Goal: Submit feedback/report problem: Submit feedback/report problem

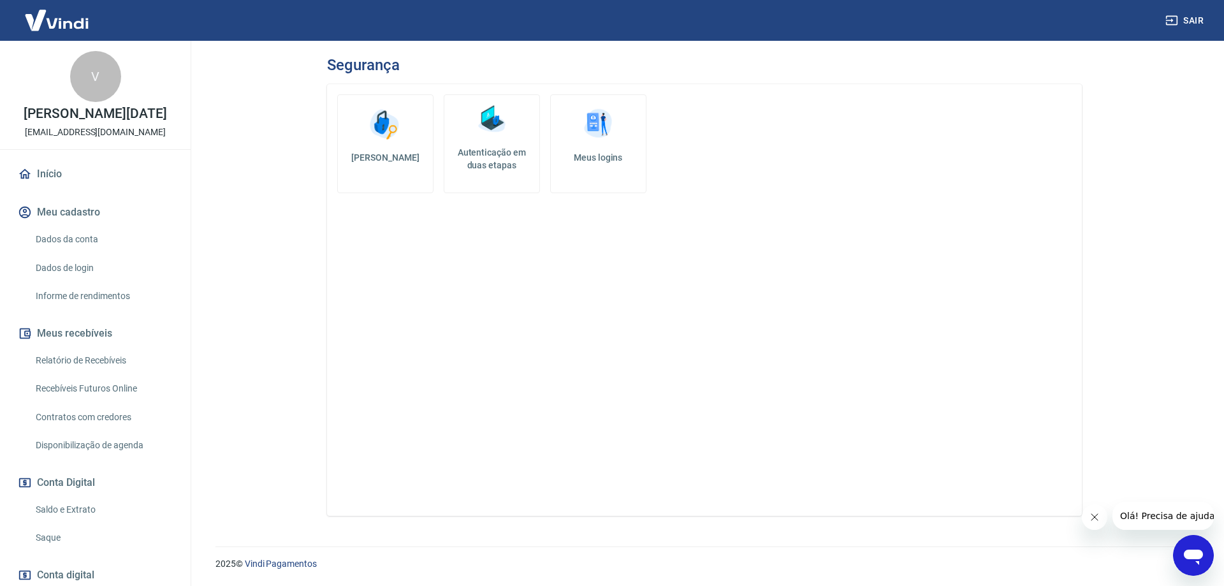
click at [495, 124] on img at bounding box center [491, 119] width 38 height 38
click at [618, 149] on link "Meus logins" at bounding box center [598, 143] width 96 height 99
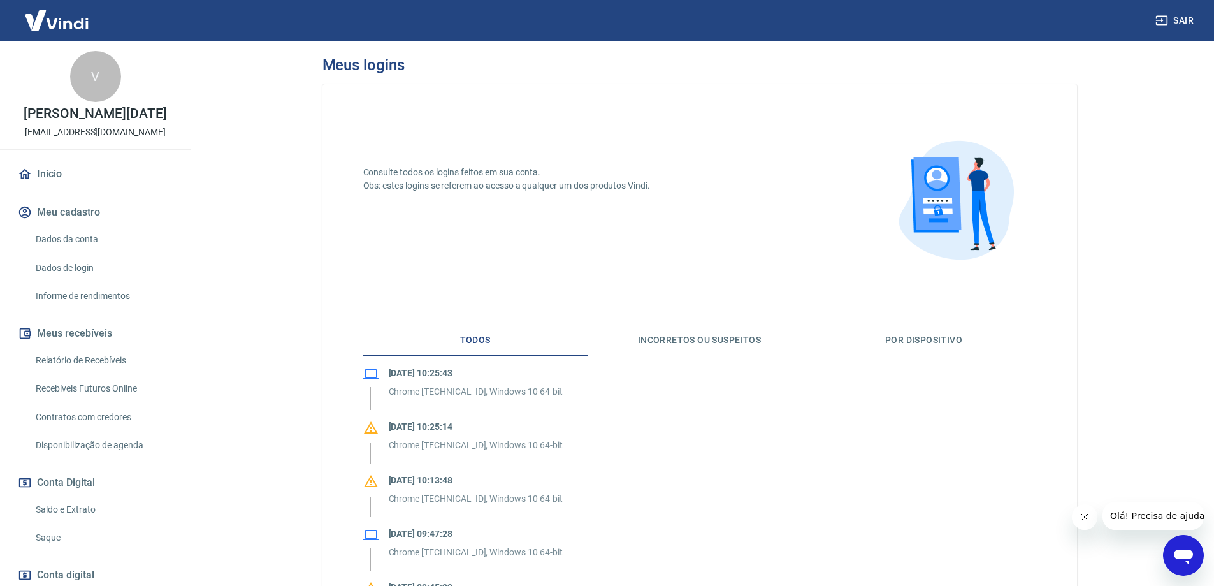
click at [92, 244] on link "Dados da conta" at bounding box center [103, 239] width 145 height 26
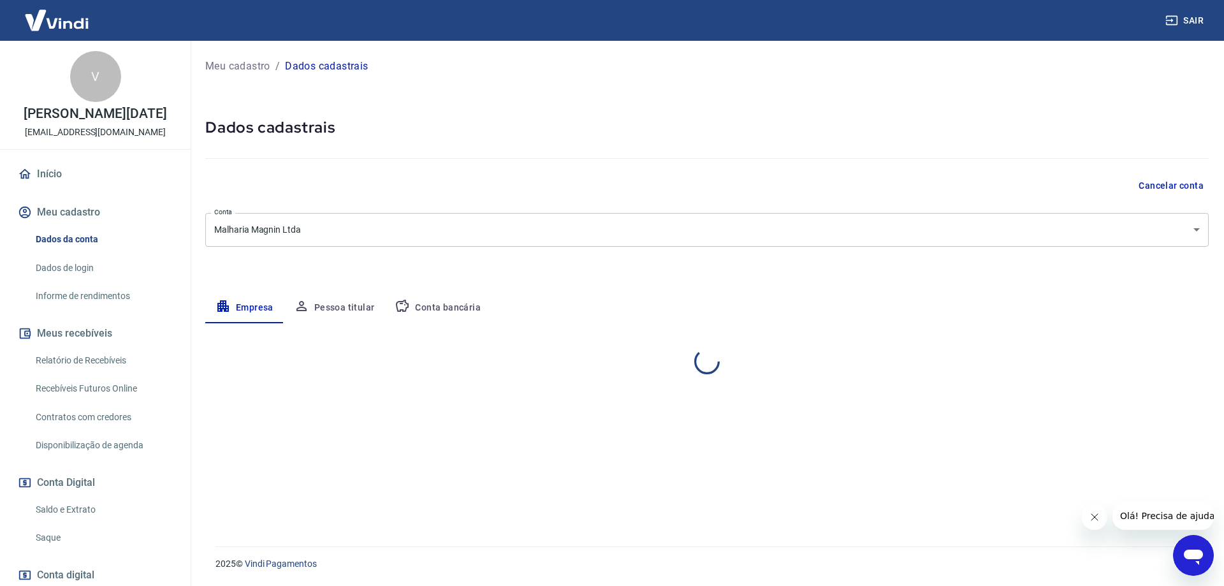
select select "MG"
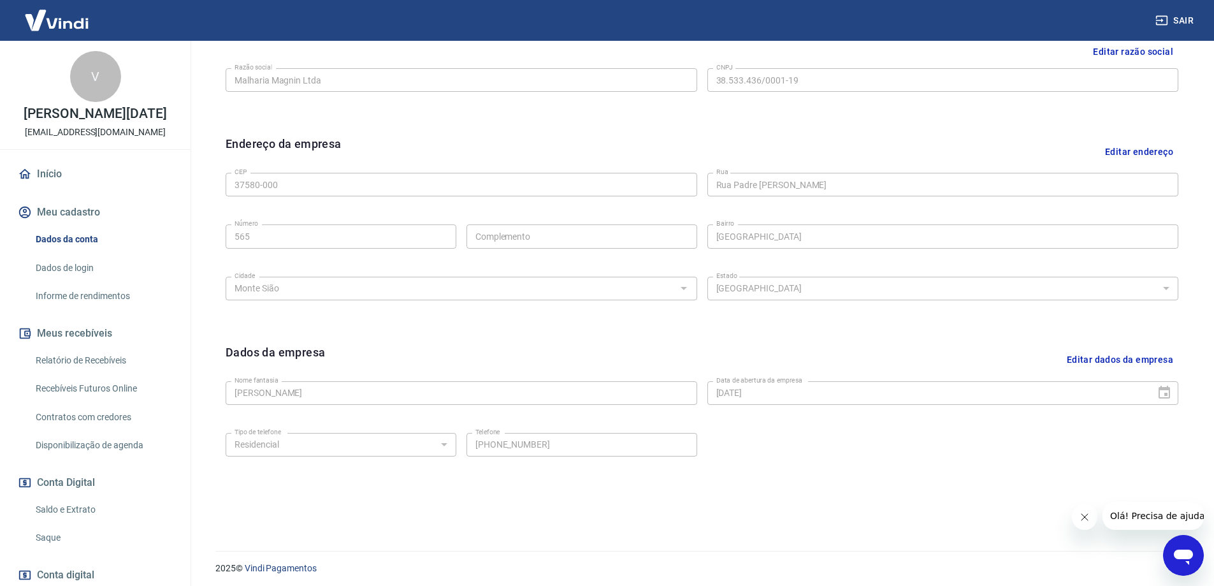
scroll to position [333, 0]
click at [1107, 360] on button "Editar dados da empresa" at bounding box center [1120, 355] width 117 height 33
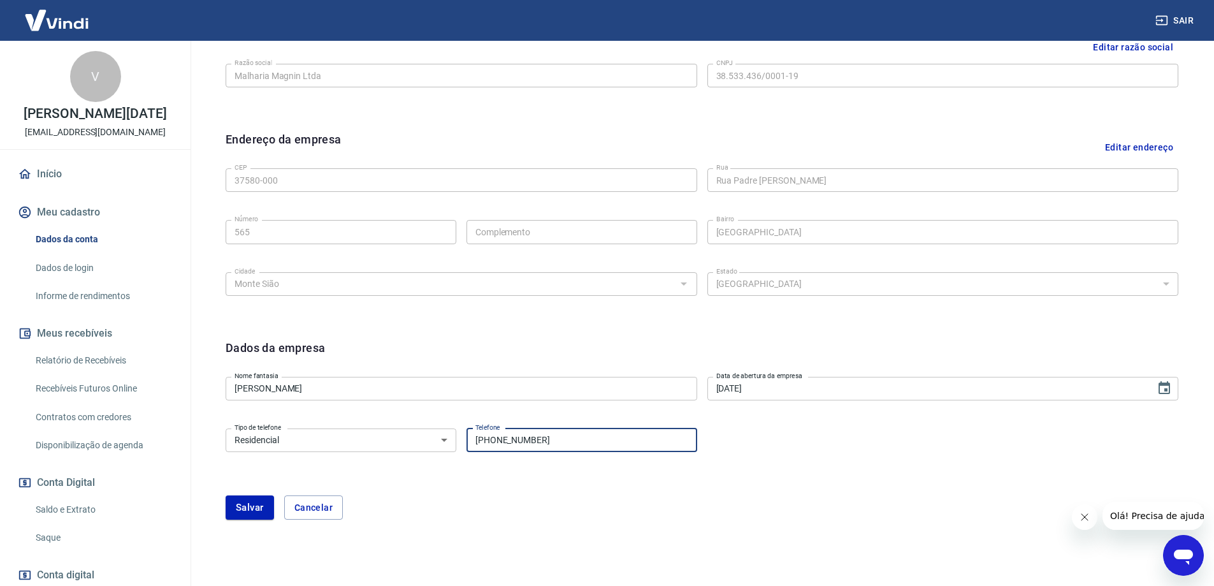
drag, startPoint x: 566, startPoint y: 441, endPoint x: 475, endPoint y: 444, distance: 91.2
click at [475, 444] on input "(35) 98877-2706" at bounding box center [582, 440] width 231 height 24
click at [321, 514] on button "Cancelar" at bounding box center [313, 507] width 59 height 24
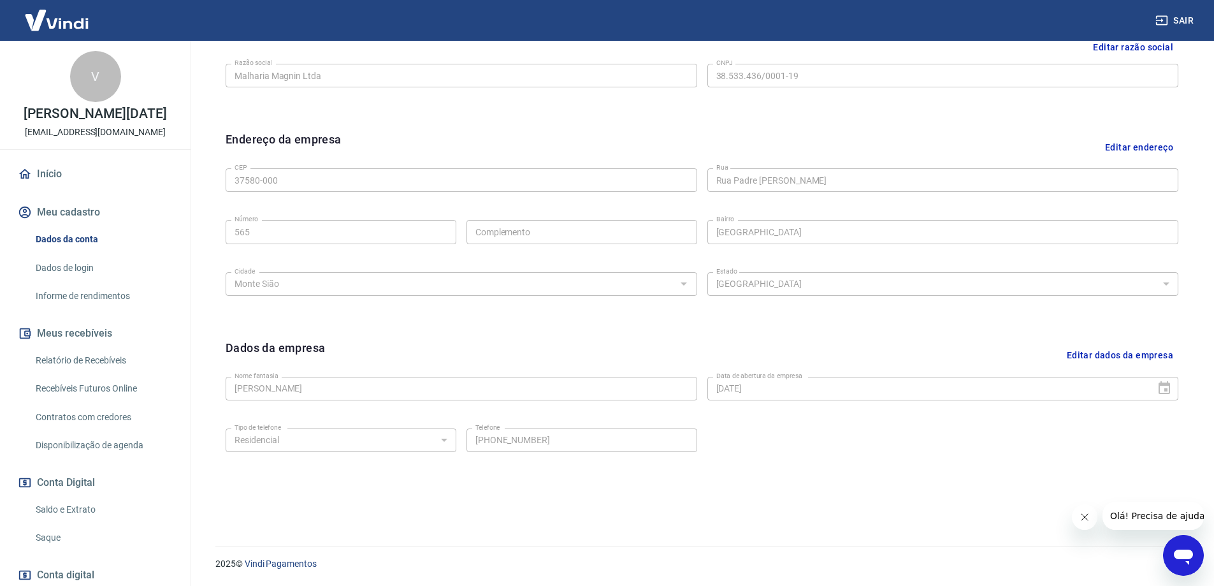
click at [68, 262] on link "Dados de login" at bounding box center [103, 268] width 145 height 26
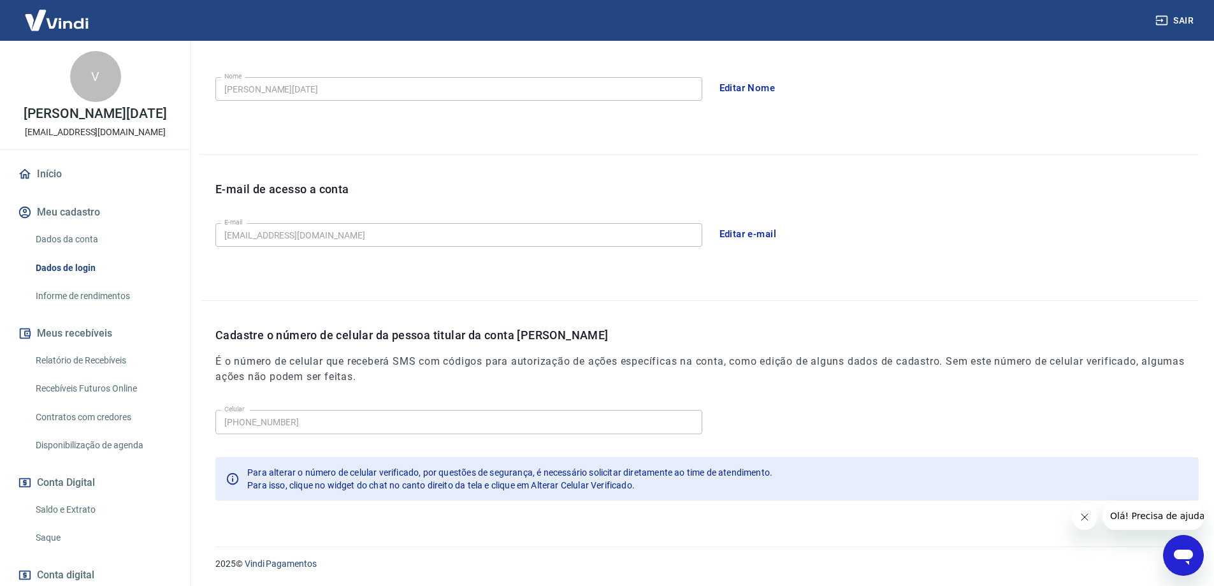
scroll to position [231, 0]
click at [1168, 549] on div "Abrir janela de mensagens" at bounding box center [1184, 555] width 38 height 38
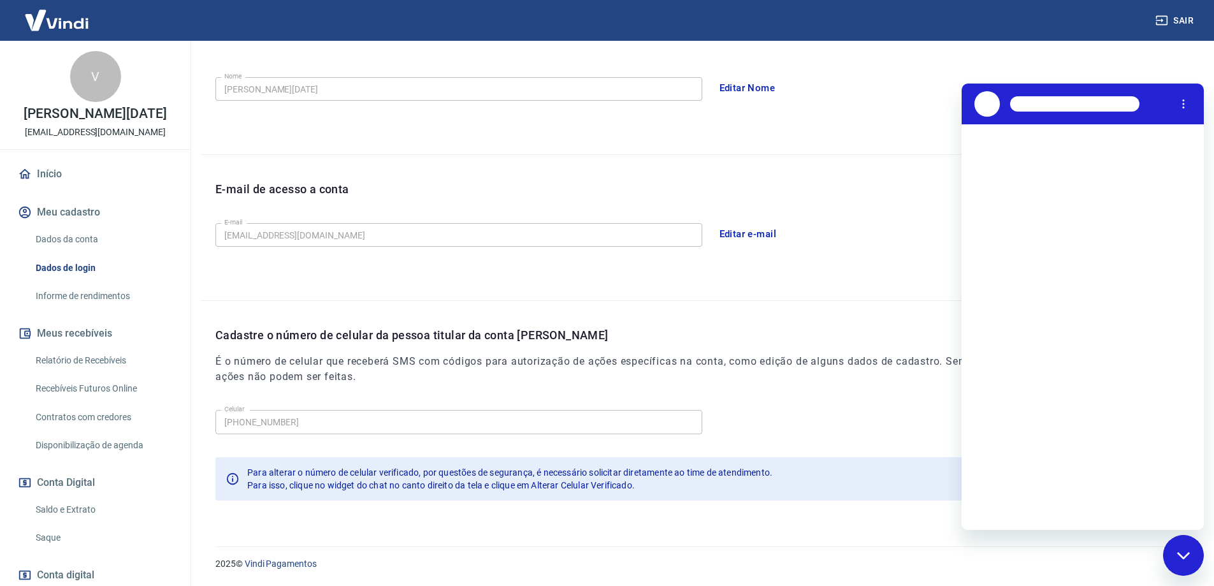
scroll to position [0, 0]
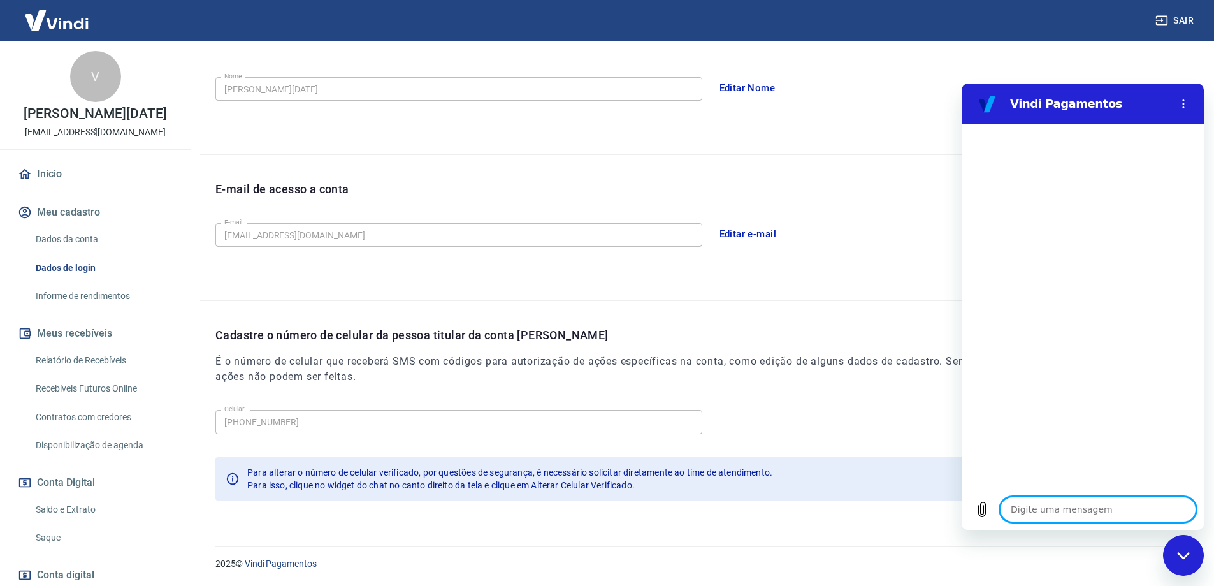
type textarea "o"
type textarea "x"
type textarea "ol"
type textarea "x"
type textarea "ola"
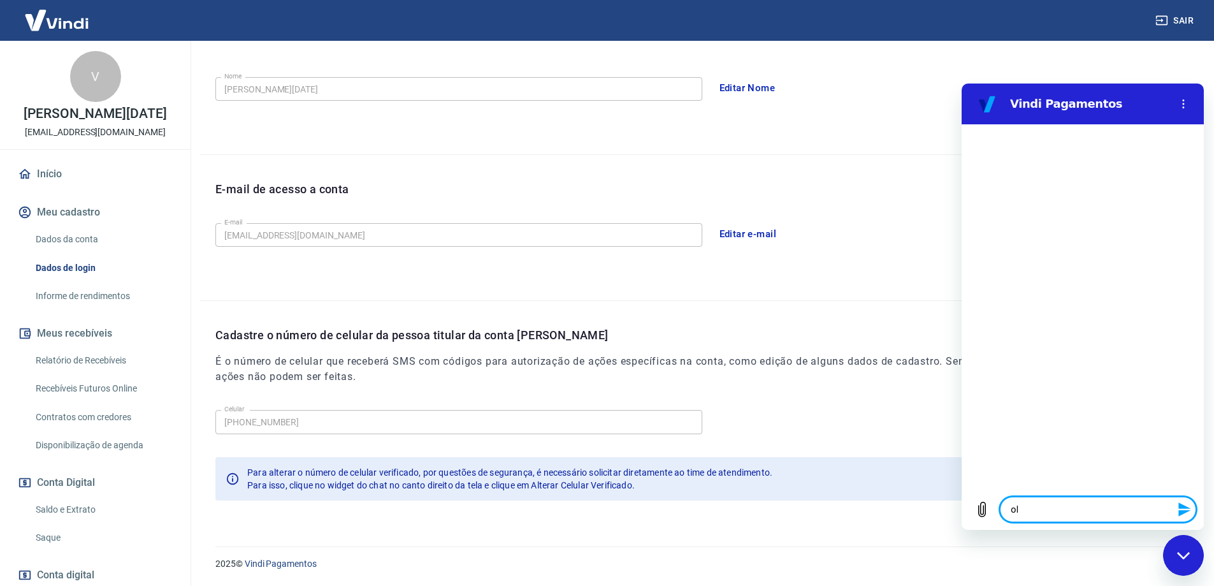
type textarea "x"
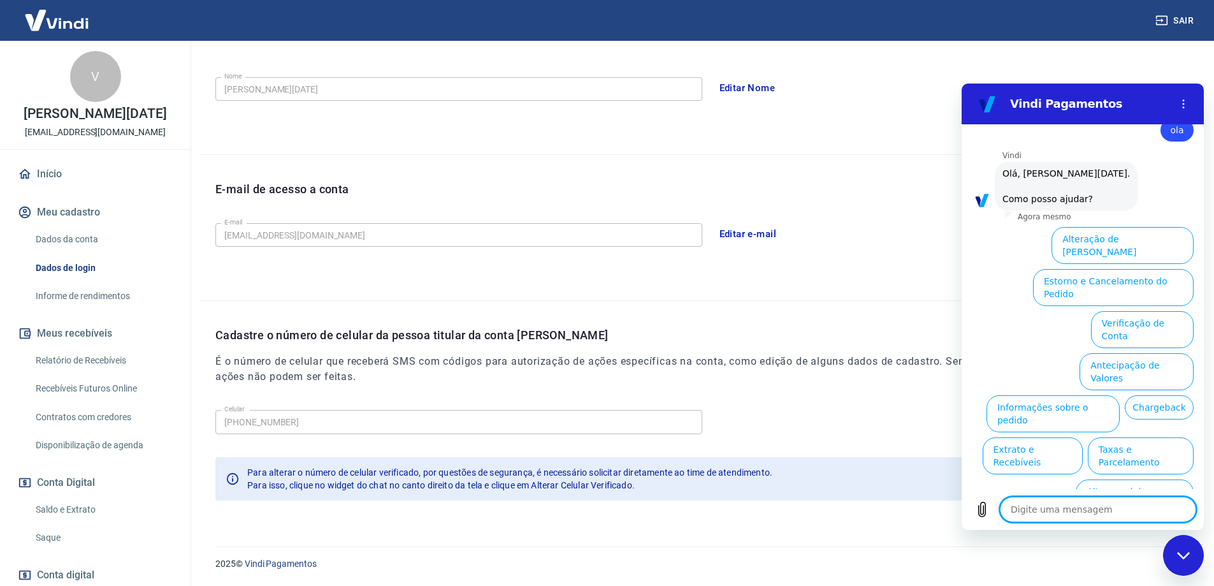
scroll to position [30, 0]
click at [1077, 247] on button "Alteração de Dados Cadastrais" at bounding box center [1123, 245] width 142 height 37
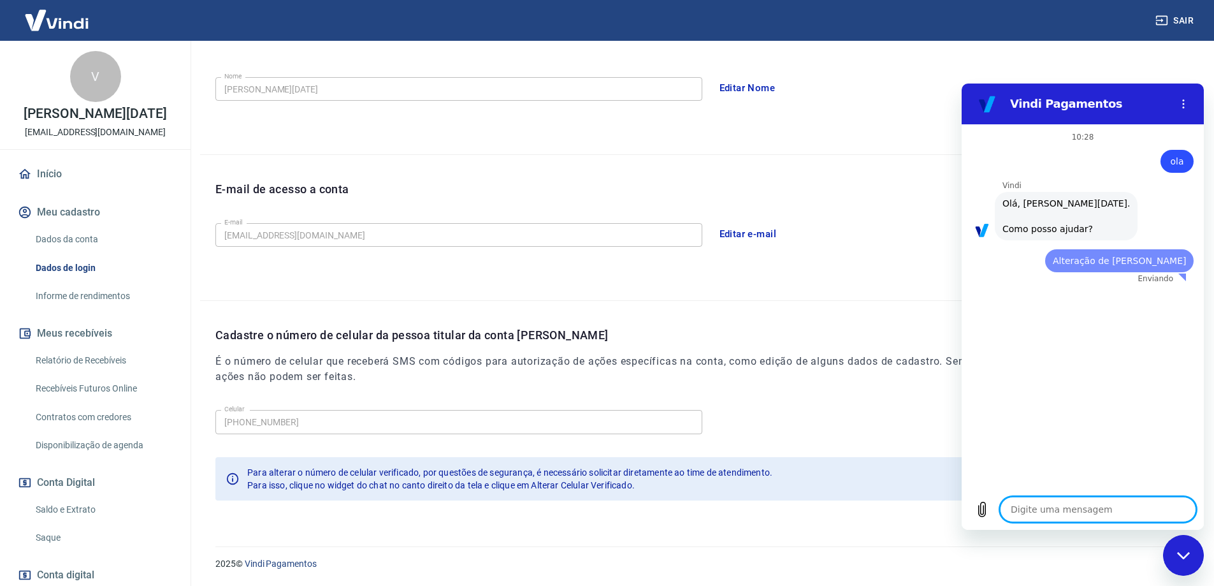
scroll to position [0, 0]
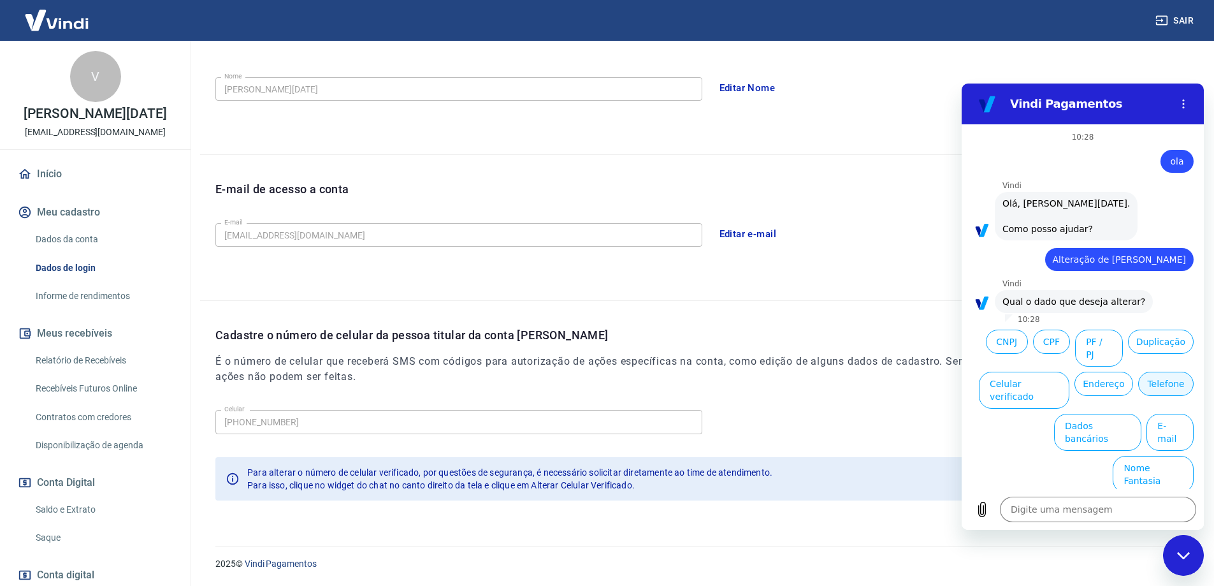
click at [1154, 380] on button "Telefone" at bounding box center [1165, 384] width 55 height 24
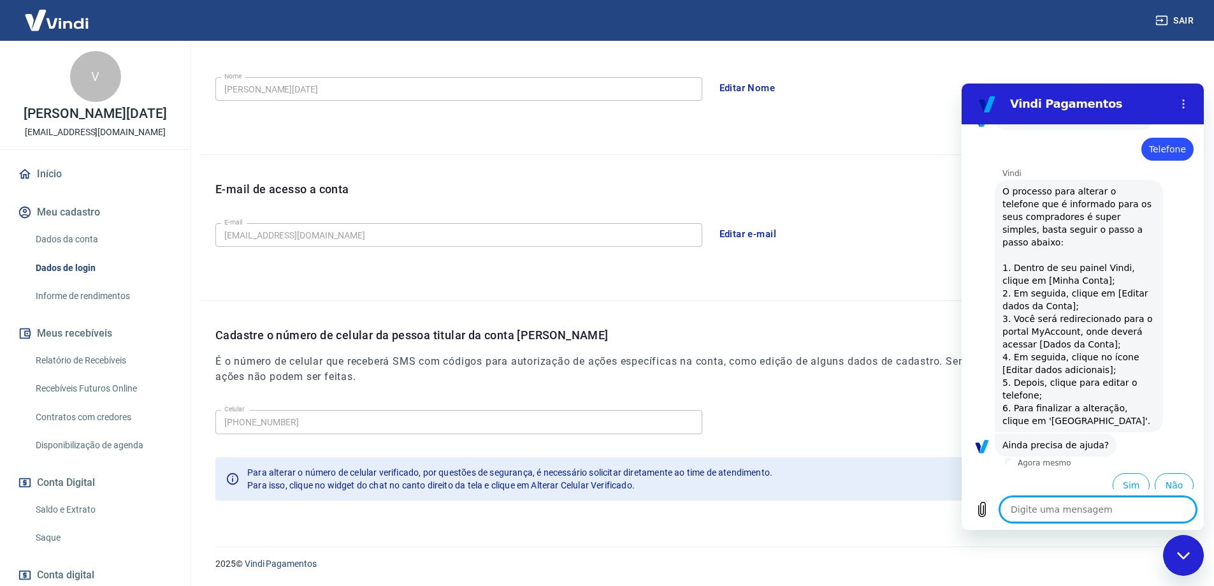
scroll to position [182, 0]
click at [1113, 476] on button "Sim" at bounding box center [1131, 486] width 37 height 24
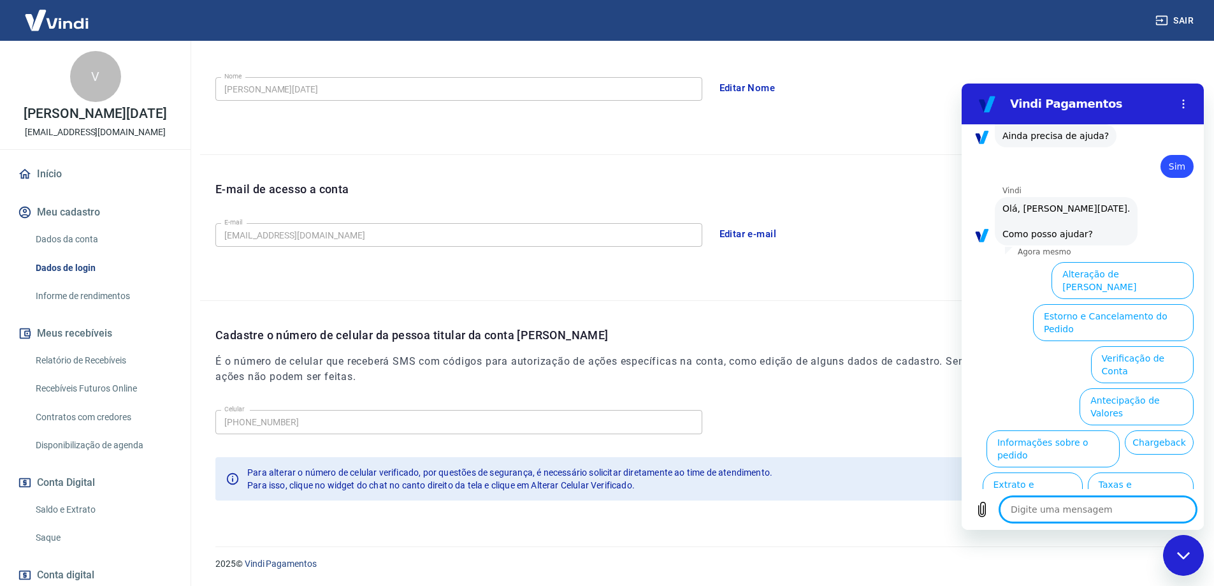
scroll to position [514, 0]
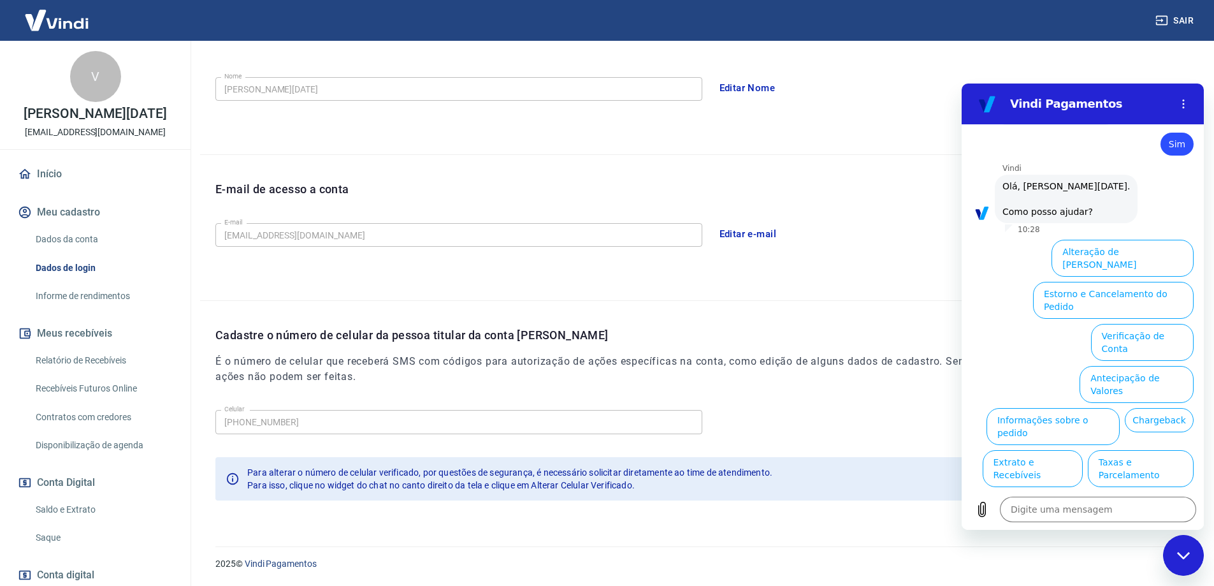
click at [1088, 492] on button "Alterar celular verificado" at bounding box center [1135, 510] width 118 height 37
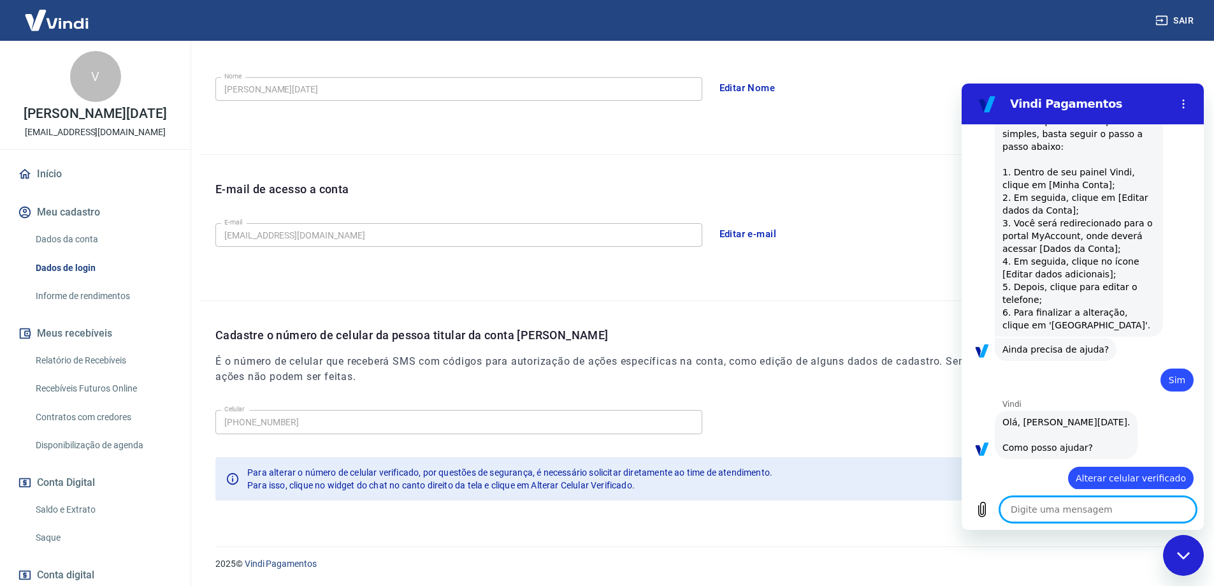
scroll to position [281, 0]
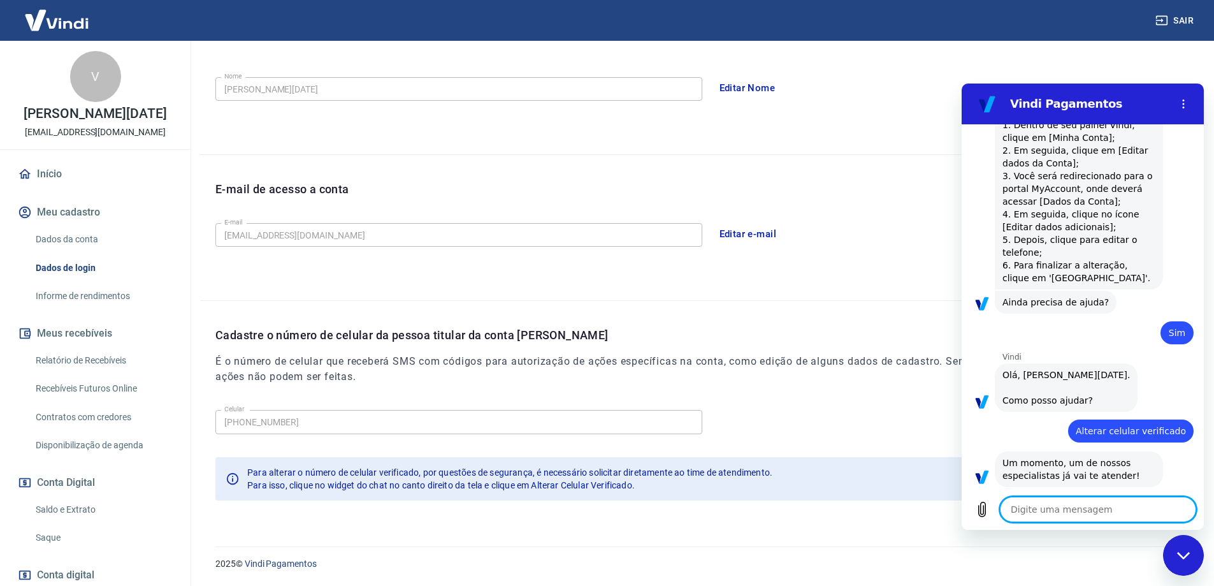
type textarea "x"
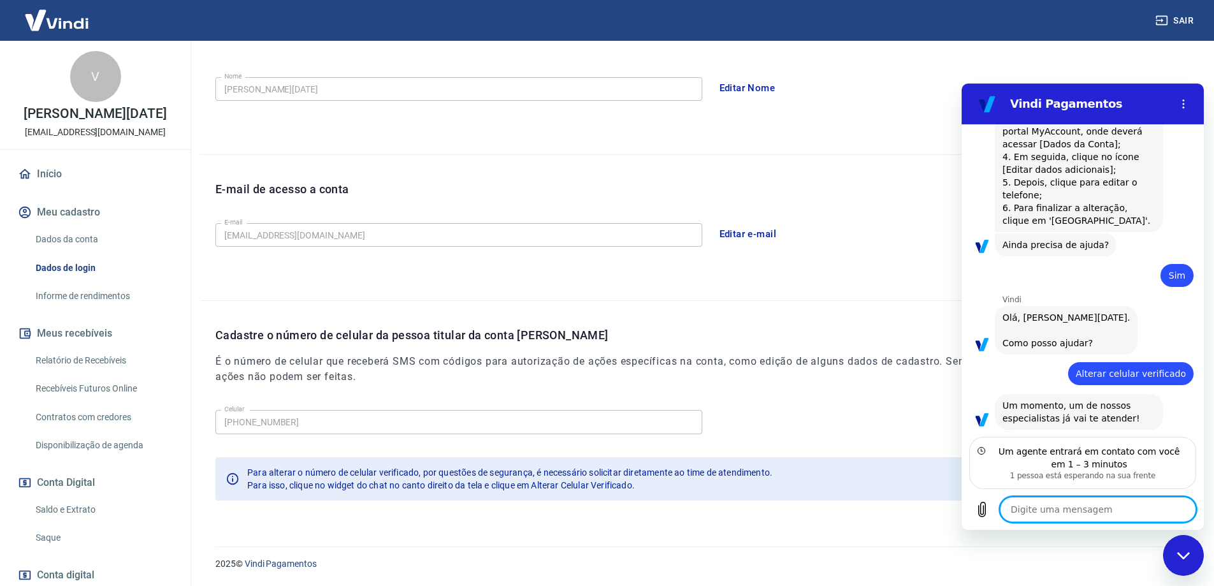
type textarea "o"
type textarea "x"
type textarea "ol"
type textarea "x"
type textarea "ola"
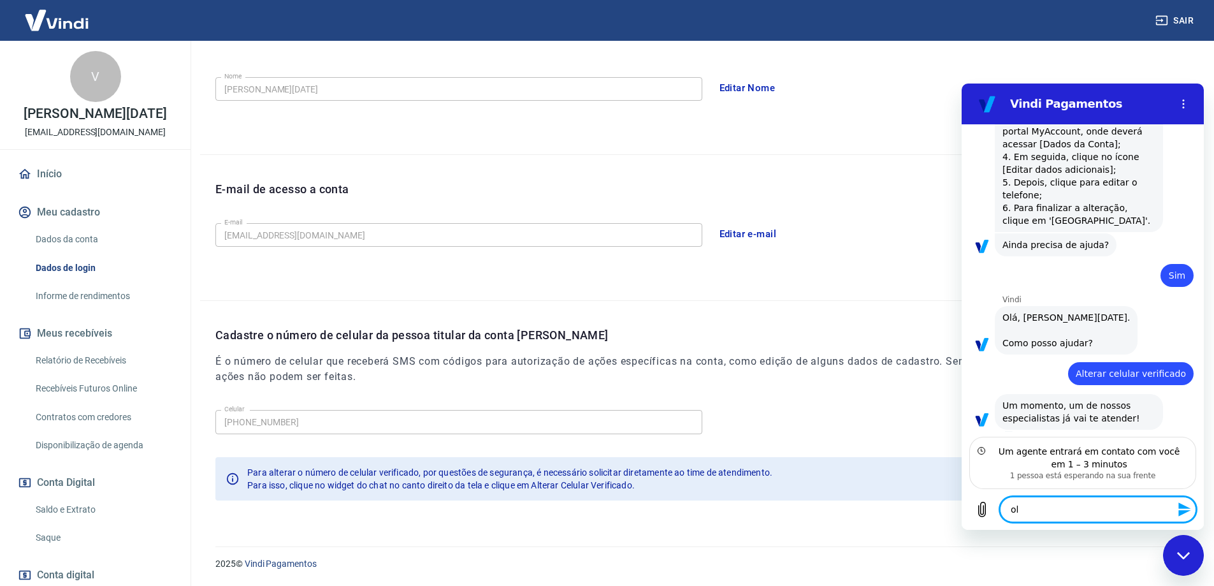
type textarea "x"
type textarea "ola"
type textarea "x"
type textarea "ola ."
type textarea "x"
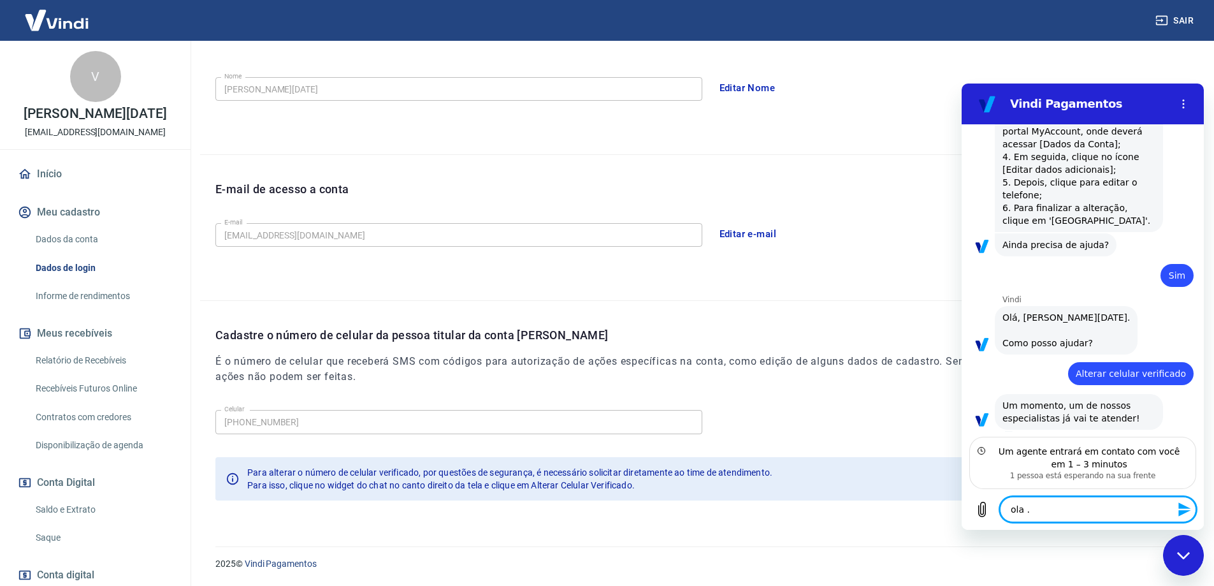
type textarea "ola .."
type textarea "x"
type textarea "ola .."
type textarea "x"
type textarea "ola .. b"
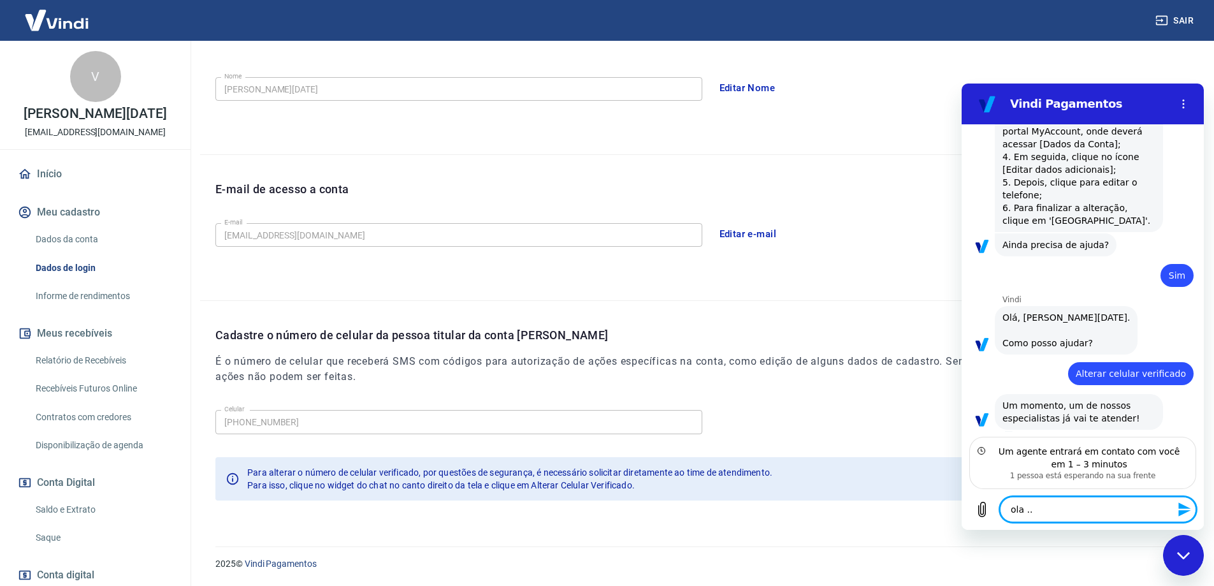
type textarea "x"
type textarea "ola .. bo"
type textarea "x"
type textarea "ola .. boa"
type textarea "x"
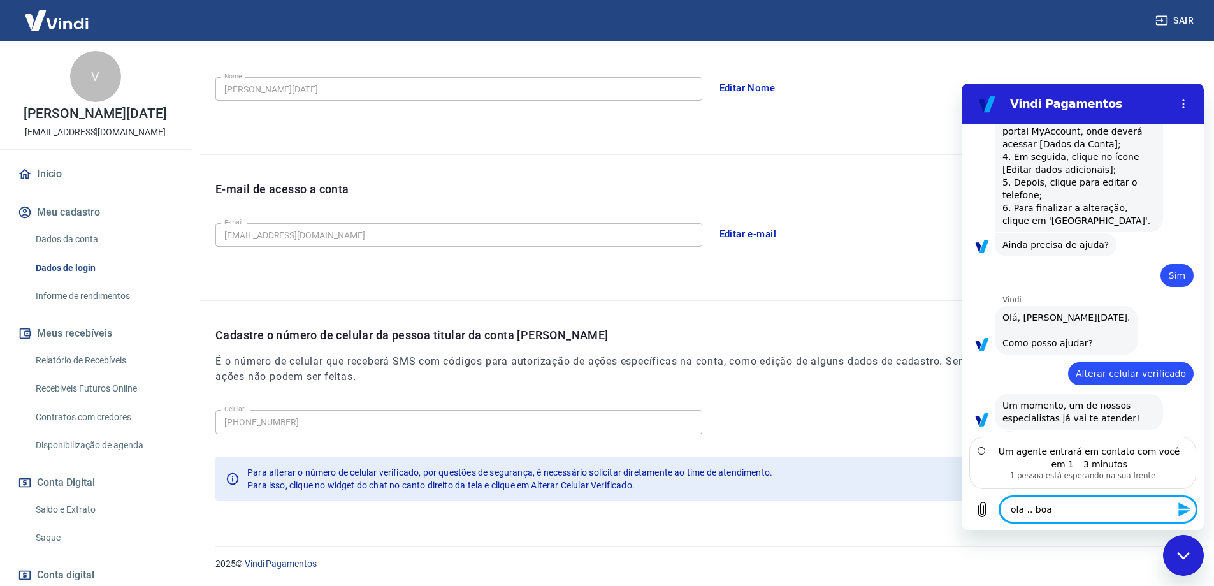
type textarea "ola .. boa"
type textarea "x"
type textarea "ola .. boa"
type textarea "x"
type textarea "ola .. bo"
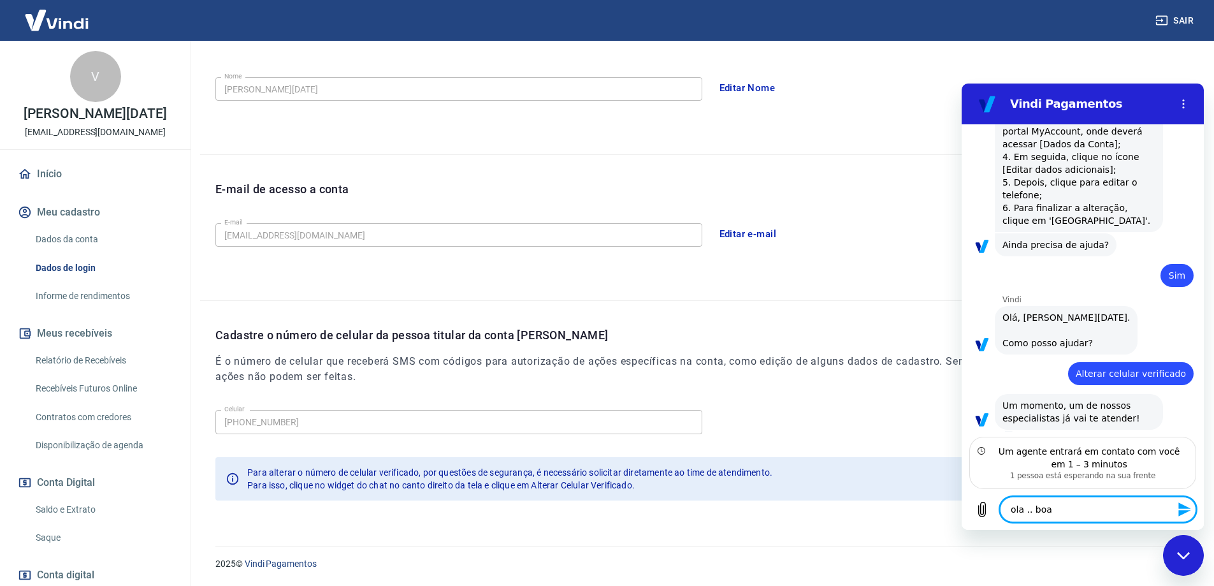
type textarea "x"
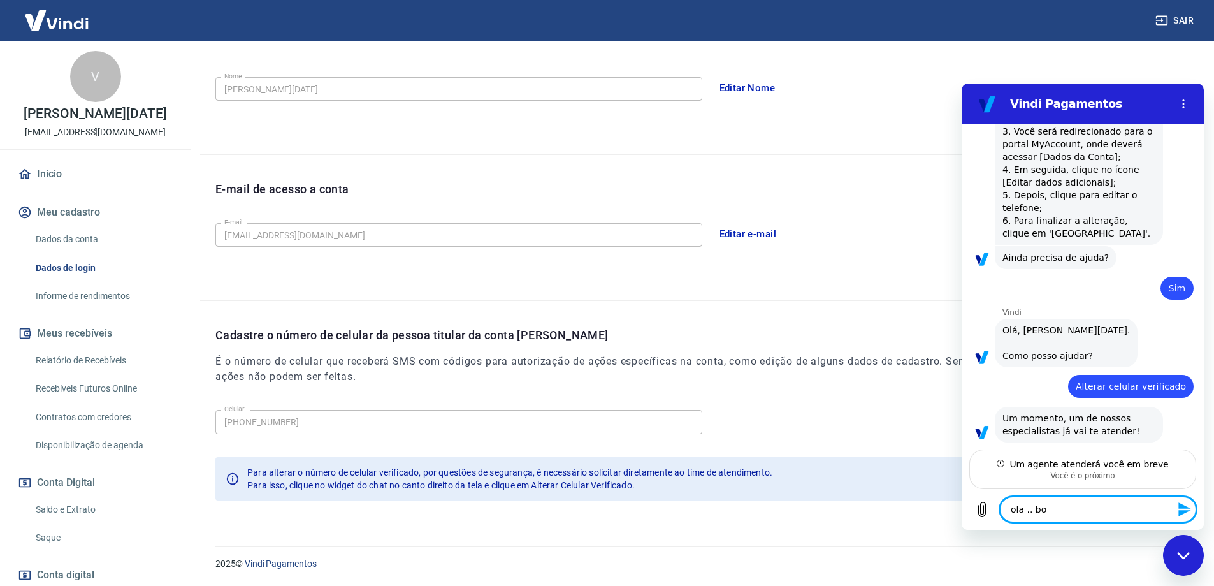
type textarea "ola .. bom"
type textarea "x"
type textarea "ola .. bom"
type textarea "x"
type textarea "ola .. bom d"
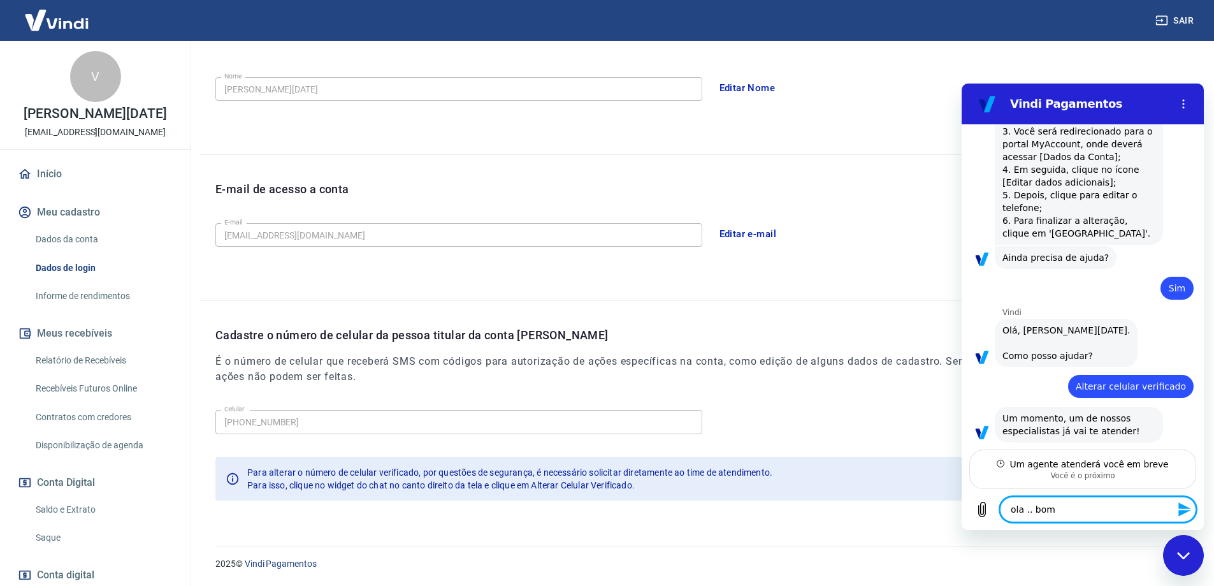
type textarea "x"
type textarea "ola .. bom di"
type textarea "x"
type textarea "ola .. bom dia"
type textarea "x"
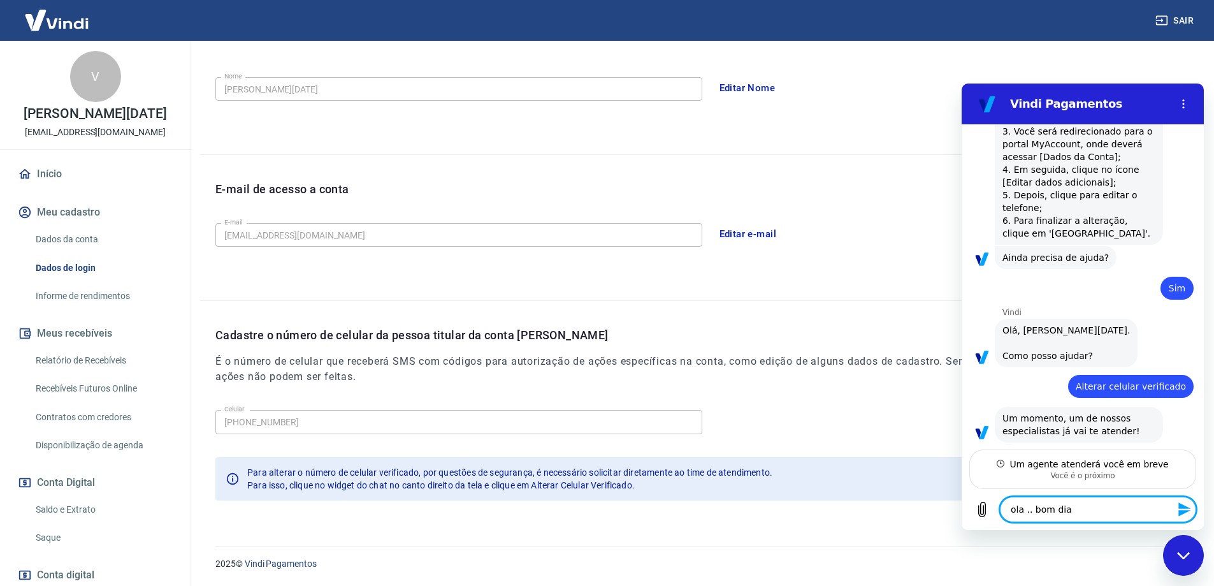
type textarea "ola .. bom dia."
type textarea "x"
type textarea "ola .. bom dia.."
type textarea "x"
type textarea "ola .. bom dia.."
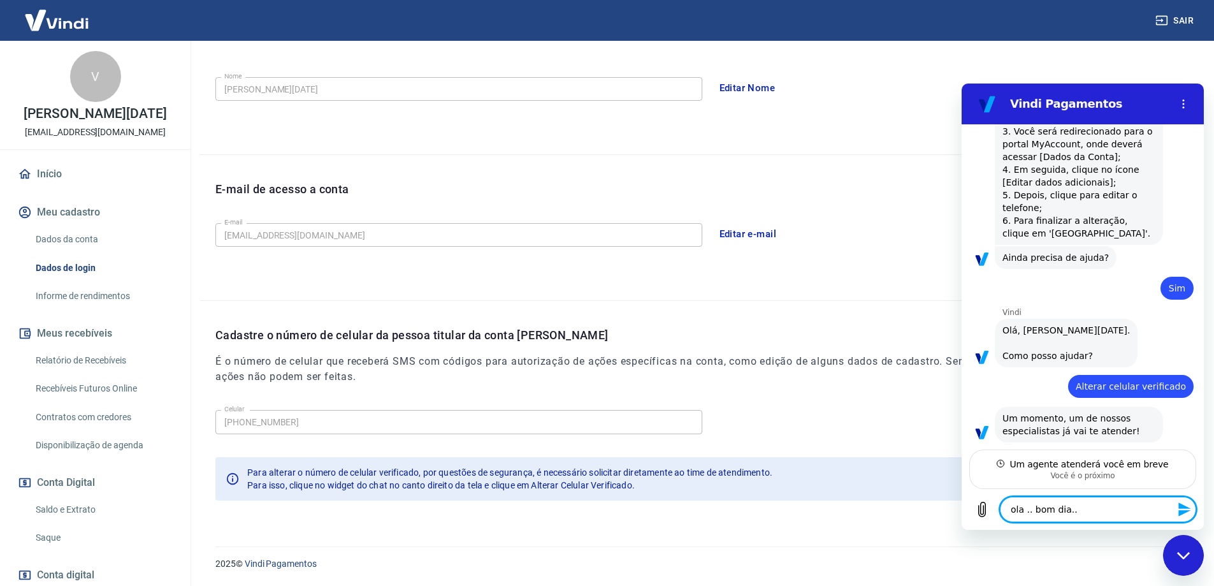
type textarea "x"
type textarea "ola .. bom dia.. e"
type textarea "x"
type textarea "ola .. bom dia.. eu"
type textarea "x"
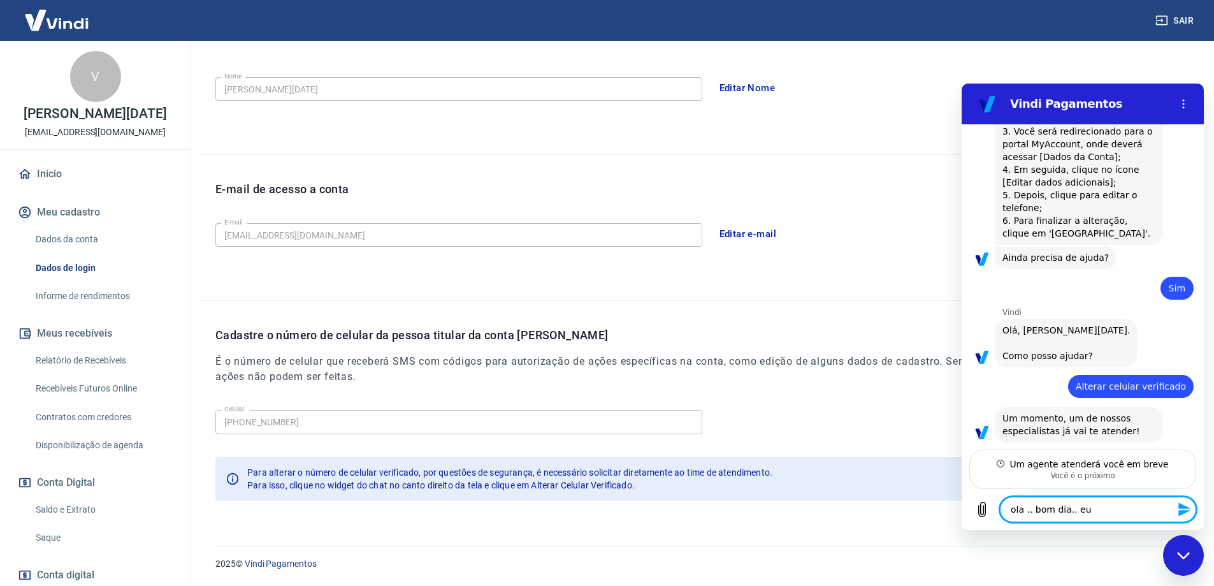
type textarea "ola .. bom dia.. eu"
type textarea "x"
type textarea "ola .. bom dia.. eu g"
type textarea "x"
type textarea "ola .. bom dia.. eu go"
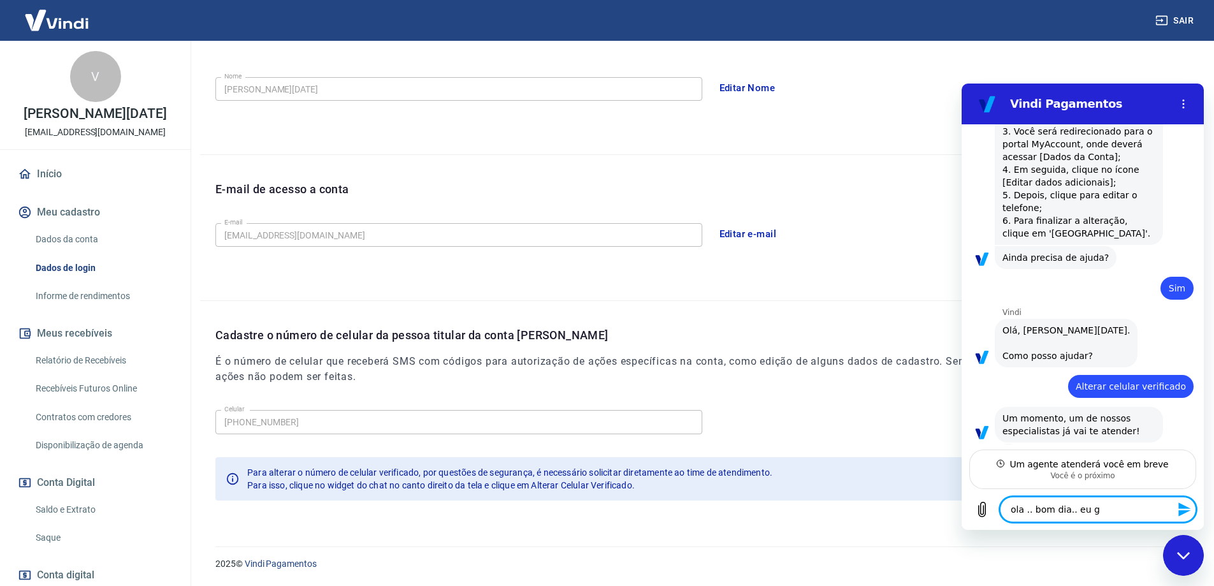
type textarea "x"
type textarea "ola .. bom dia.. eu gos"
type textarea "x"
type textarea "ola .. bom dia.. eu gost"
type textarea "x"
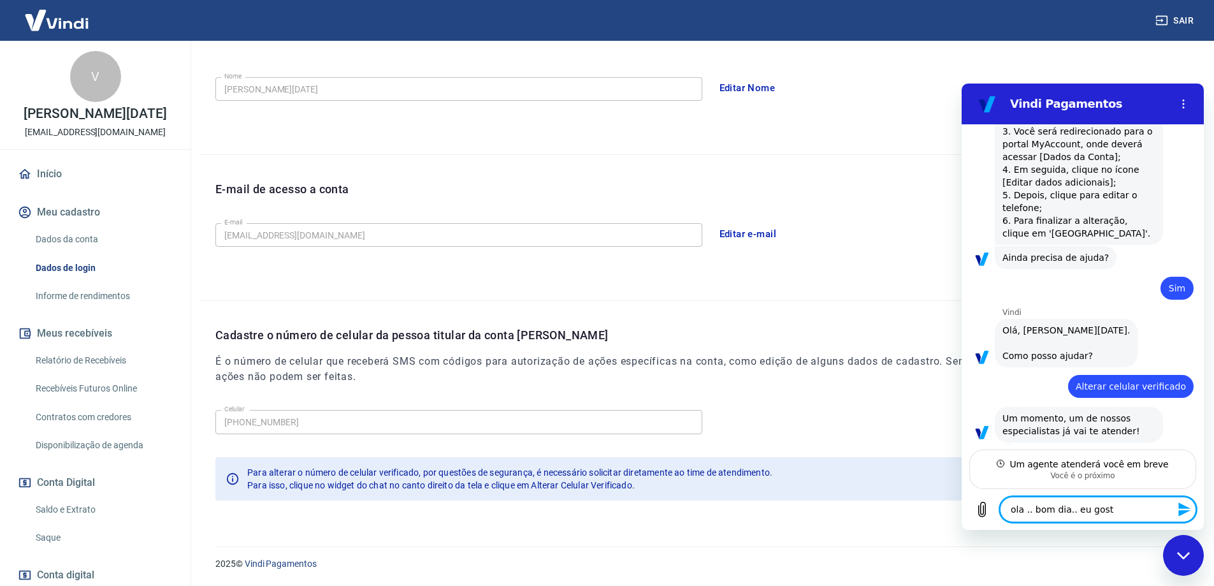
type textarea "ola .. bom dia.. eu gosta"
type textarea "x"
type textarea "ola .. bom dia.. eu gostar"
type textarea "x"
type textarea "ola .. bom dia.. eu gostari"
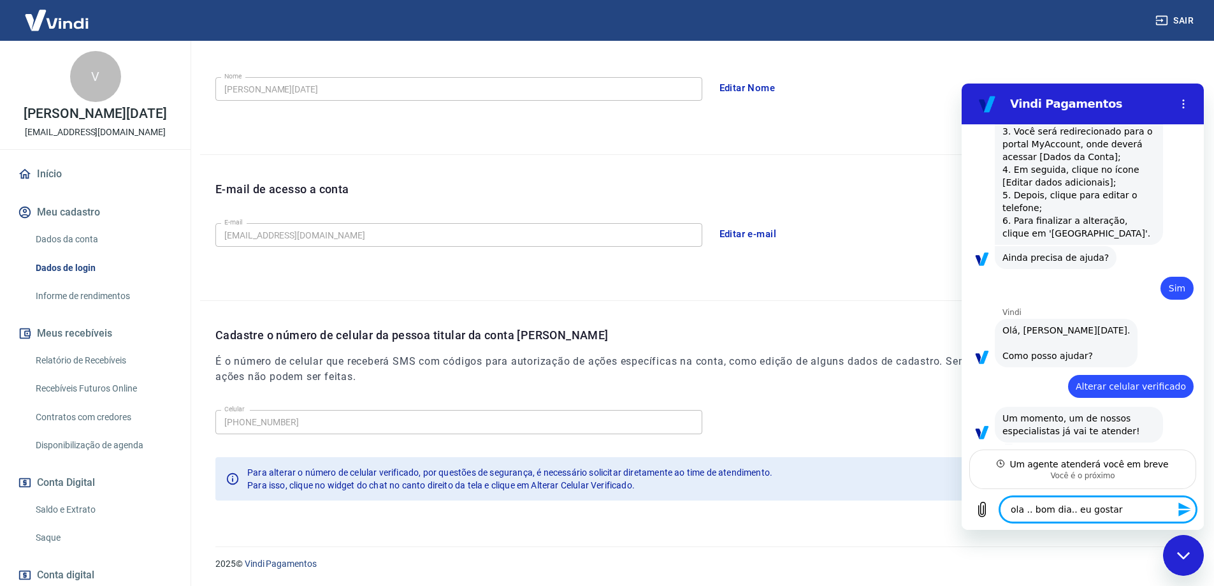
type textarea "x"
type textarea "ola .. bom dia.. eu gostaria"
type textarea "x"
type textarea "ola .. bom dia.. eu gostaria"
type textarea "x"
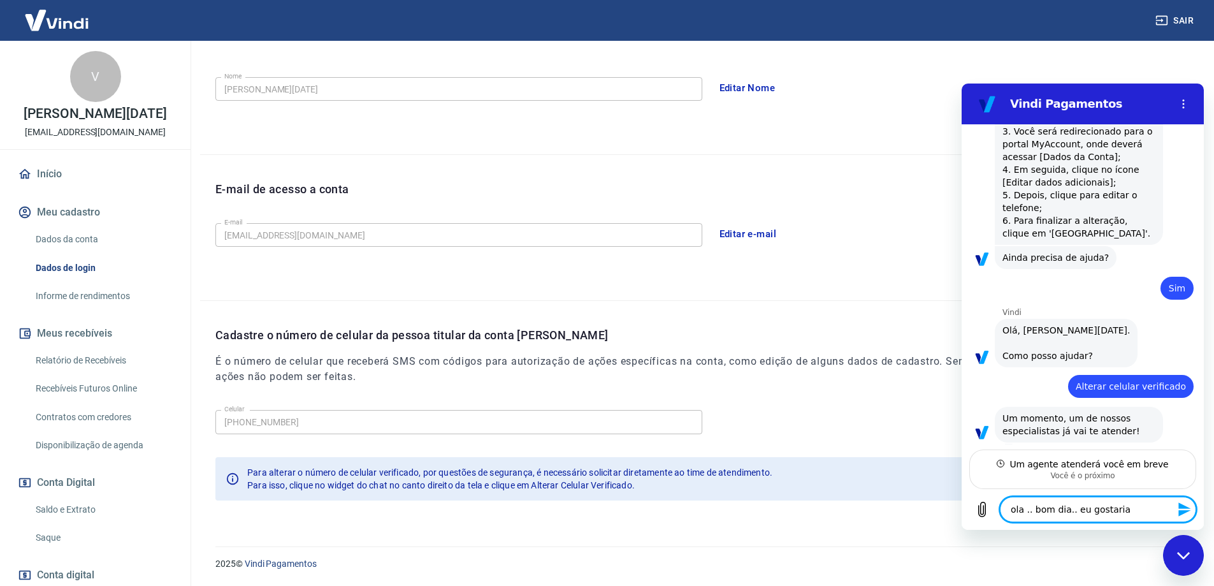
type textarea "ola .. bom dia.. eu gostaria d"
type textarea "x"
type textarea "ola .. bom dia.. eu gostaria de"
type textarea "x"
type textarea "ola .. bom dia.. eu gostaria de"
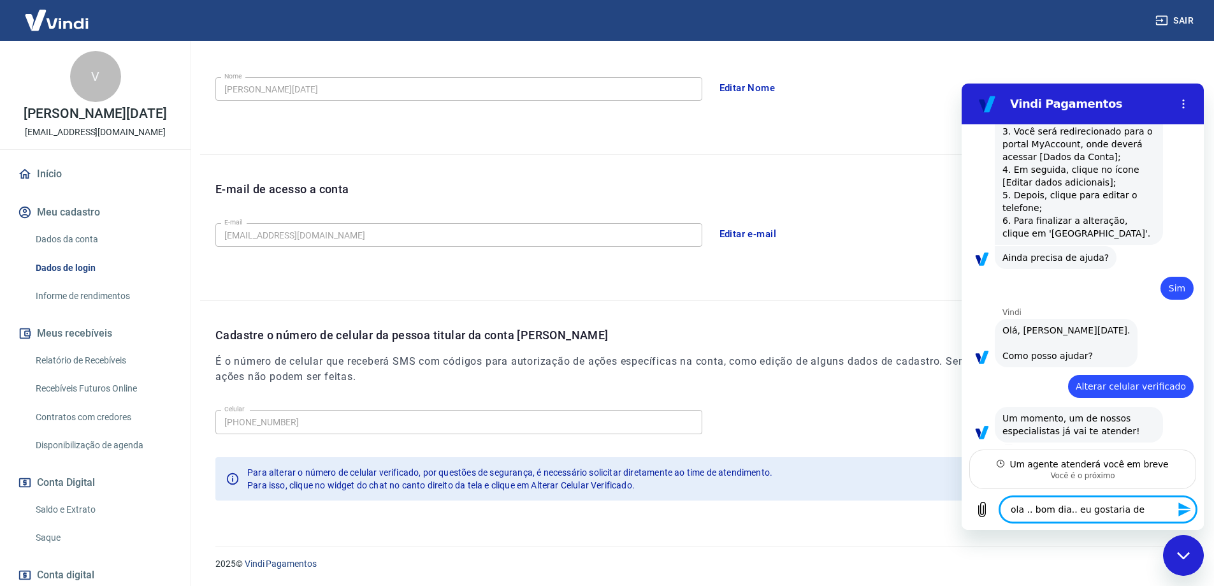
type textarea "x"
type textarea "ola .. bom dia.. eu gostaria de m"
type textarea "x"
type textarea "ola .. bom dia.. eu gostaria de mu"
type textarea "x"
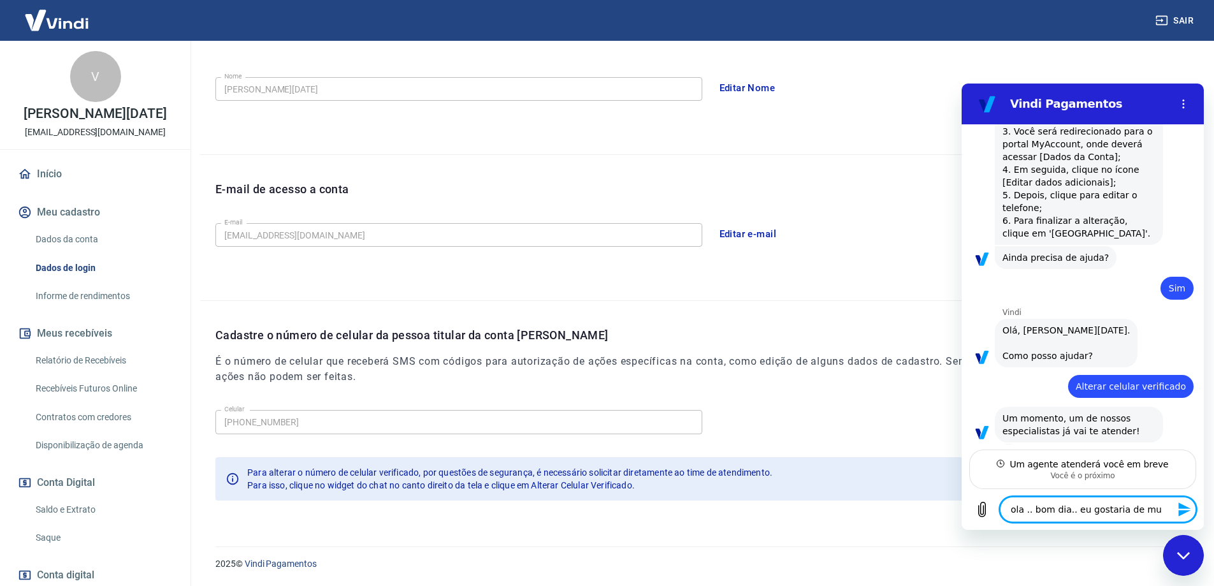
type textarea "ola .. bom dia.. eu gostaria de mud"
type textarea "x"
type textarea "ola .. bom dia.. eu gostaria de muda"
type textarea "x"
type textarea "ola .. bom dia.. eu gostaria de mudar"
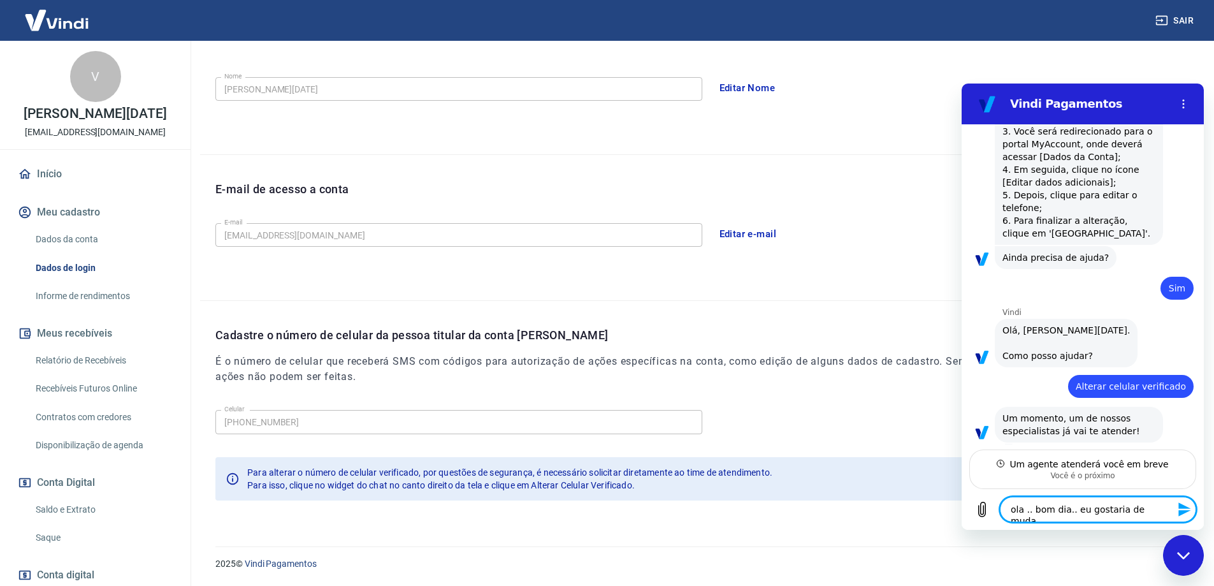
type textarea "x"
type textarea "ola .. bom dia.. eu gostaria de mudar"
type textarea "x"
type textarea "ola .. bom dia.. eu gostaria de mudar o"
type textarea "x"
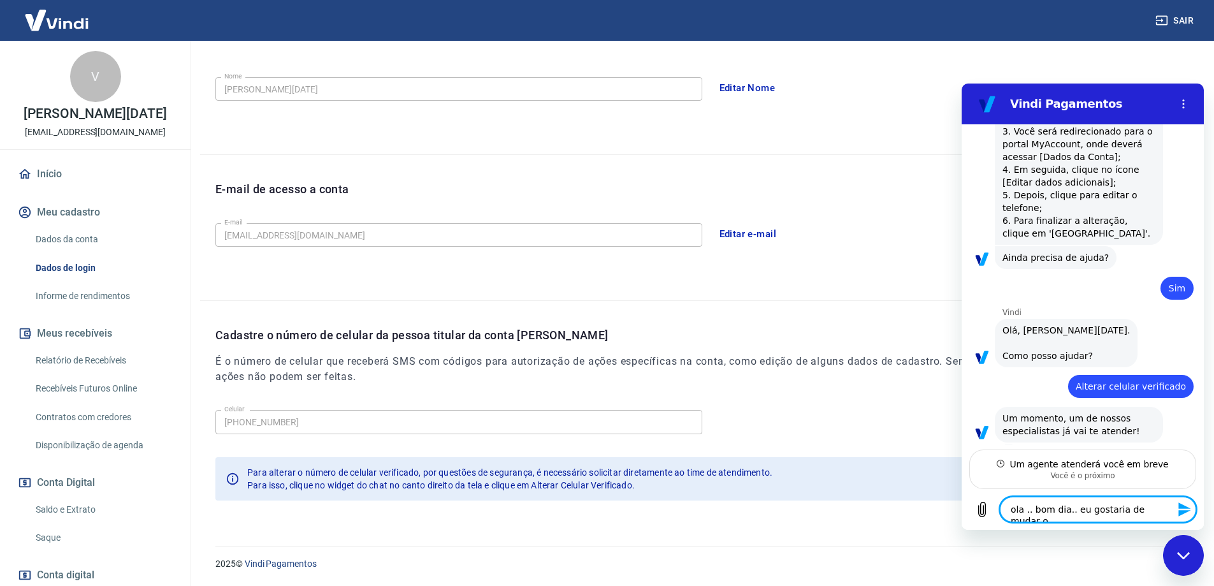
type textarea "ola .. bom dia.. eu gostaria de mudar o"
type textarea "x"
type textarea "ola .. bom dia.. eu gostaria de mudar o v"
type textarea "x"
type textarea "ola .. bom dia.. eu gostaria de mudar o"
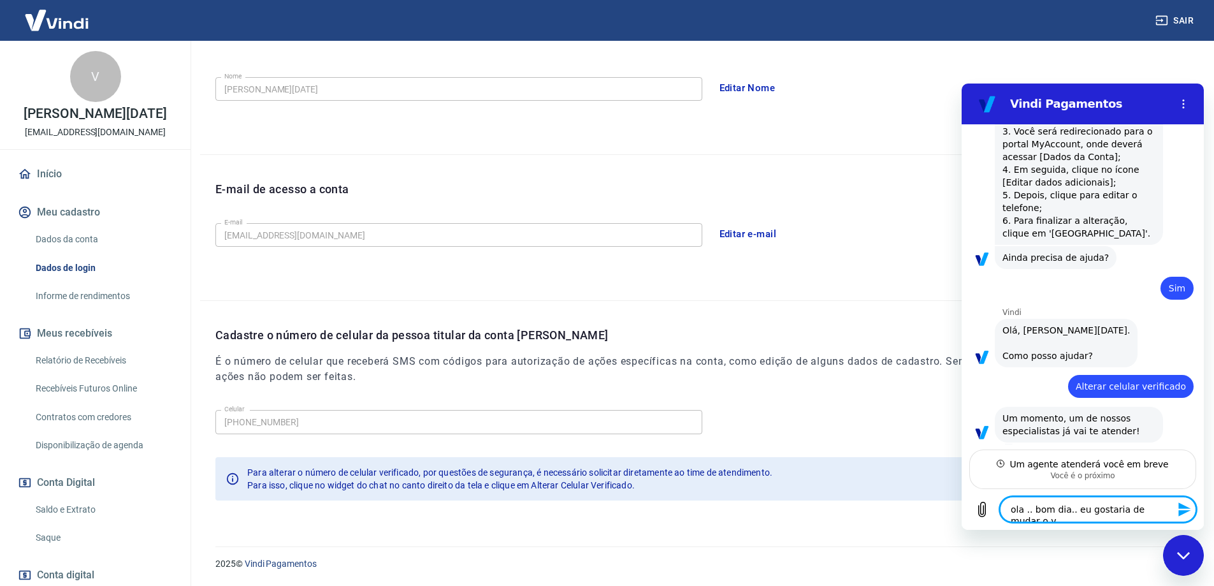
type textarea "x"
type textarea "ola .. bom dia.. eu gostaria de mudar o c"
type textarea "x"
type textarea "ola .. bom dia.. eu gostaria de mudar o co"
type textarea "x"
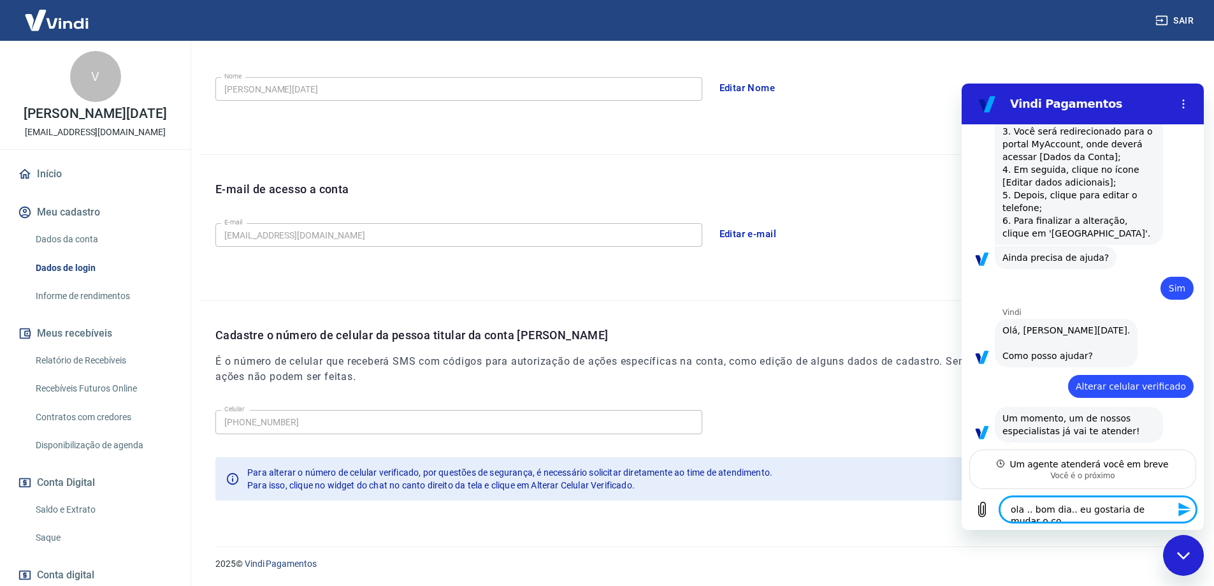
scroll to position [382, 0]
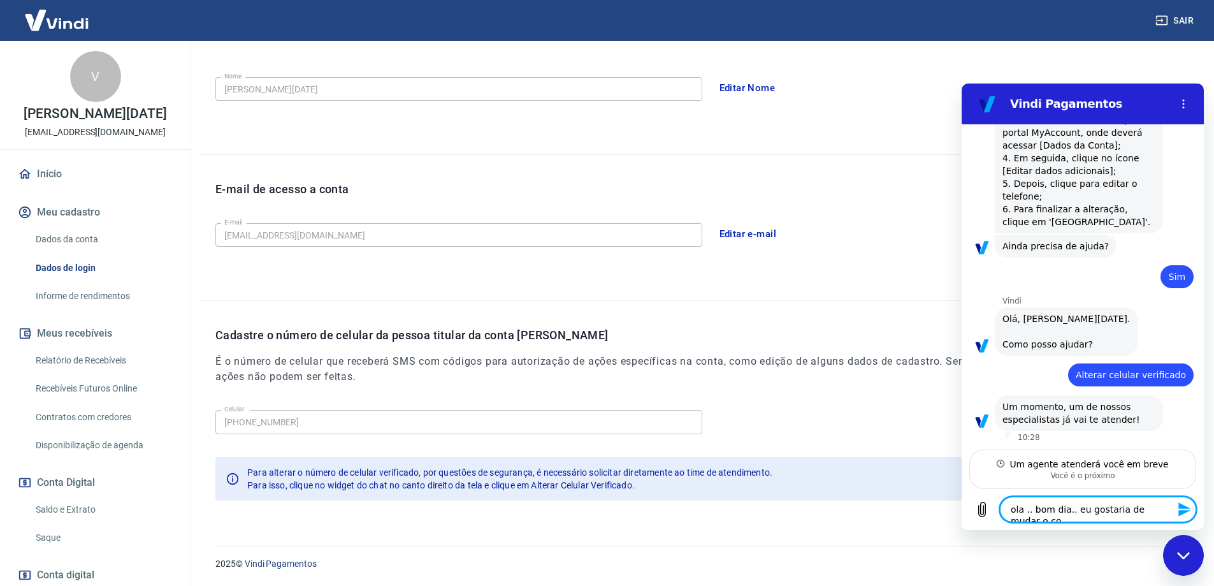
type textarea "ola .. bom dia.. eu gostaria de mudar o con"
type textarea "x"
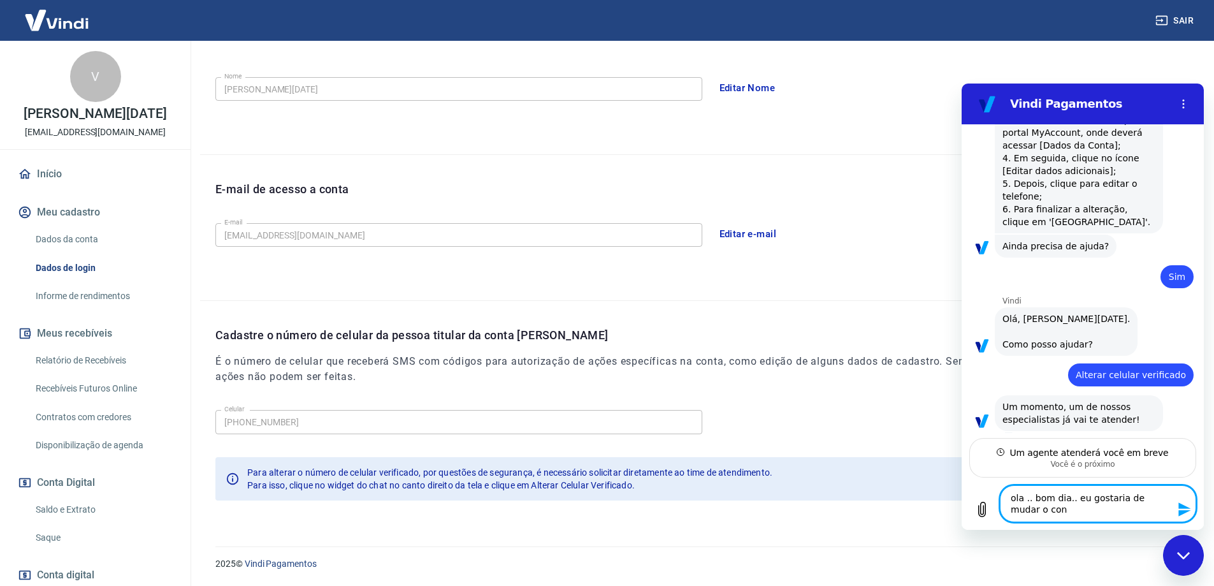
type textarea "ola .. bom dia.. eu gostaria de mudar o cont"
type textarea "x"
type textarea "ola .. bom dia.. eu gostaria de mudar o conta"
type textarea "x"
type textarea "ola .. bom dia.. eu gostaria de mudar o contat"
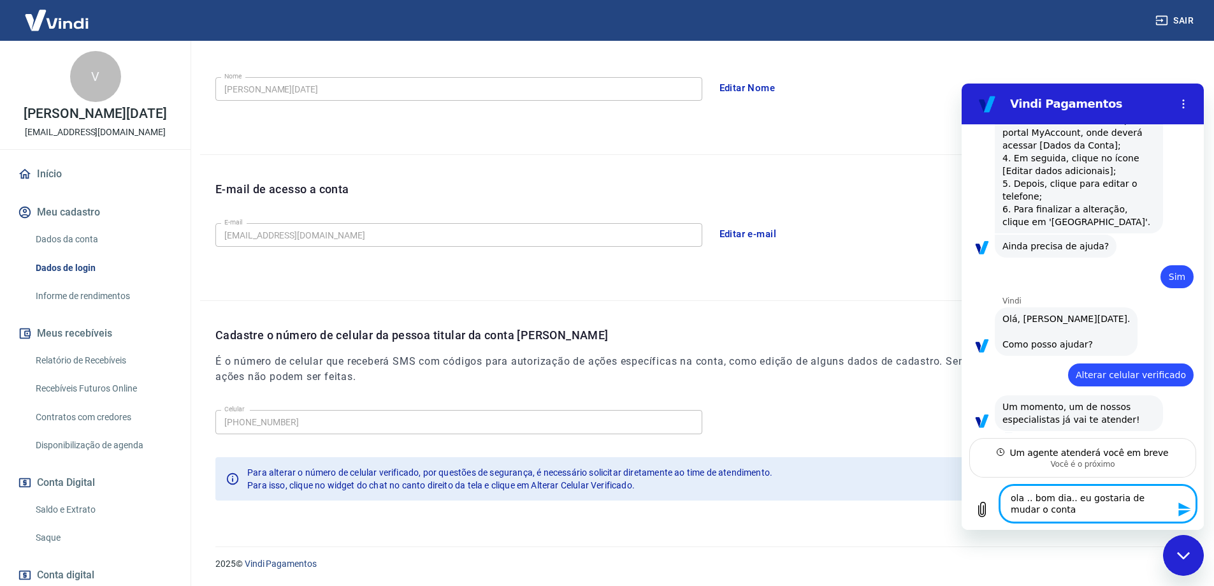
type textarea "x"
type textarea "ola .. bom dia.. eu gostaria de mudar o contato"
type textarea "x"
type textarea "ola .. bom dia.. eu gostaria de mudar o contato"
type textarea "x"
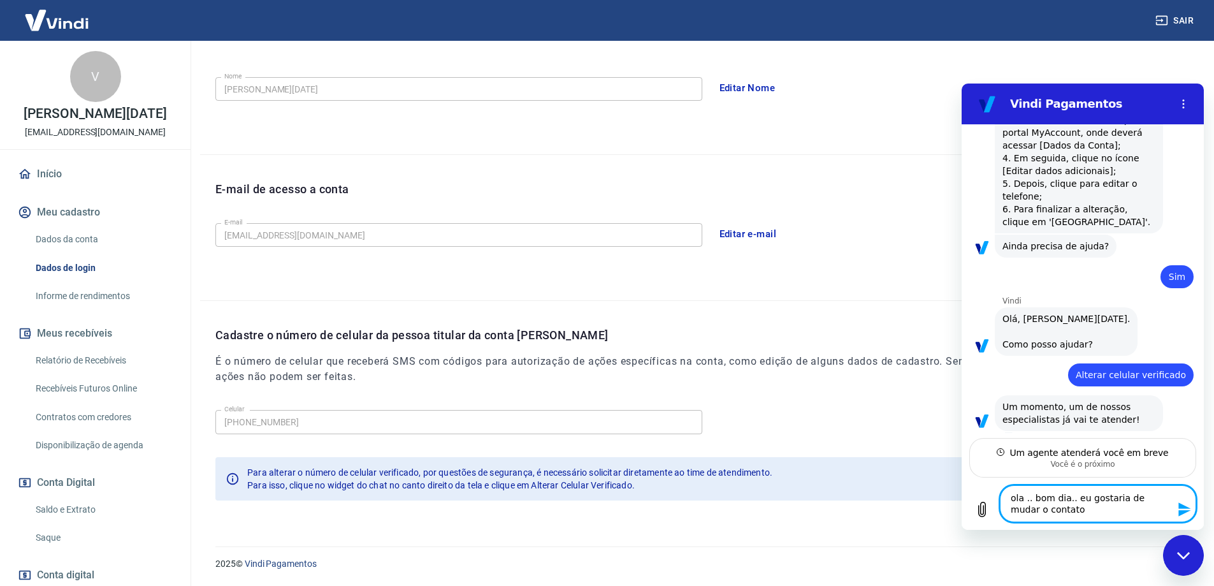
type textarea "ola .. bom dia.. eu gostaria de mudar o contato d"
type textarea "x"
type textarea "ola .. bom dia.. eu gostaria de mudar o contato do"
type textarea "x"
type textarea "ola .. bom dia.. eu gostaria de mudar o contato do"
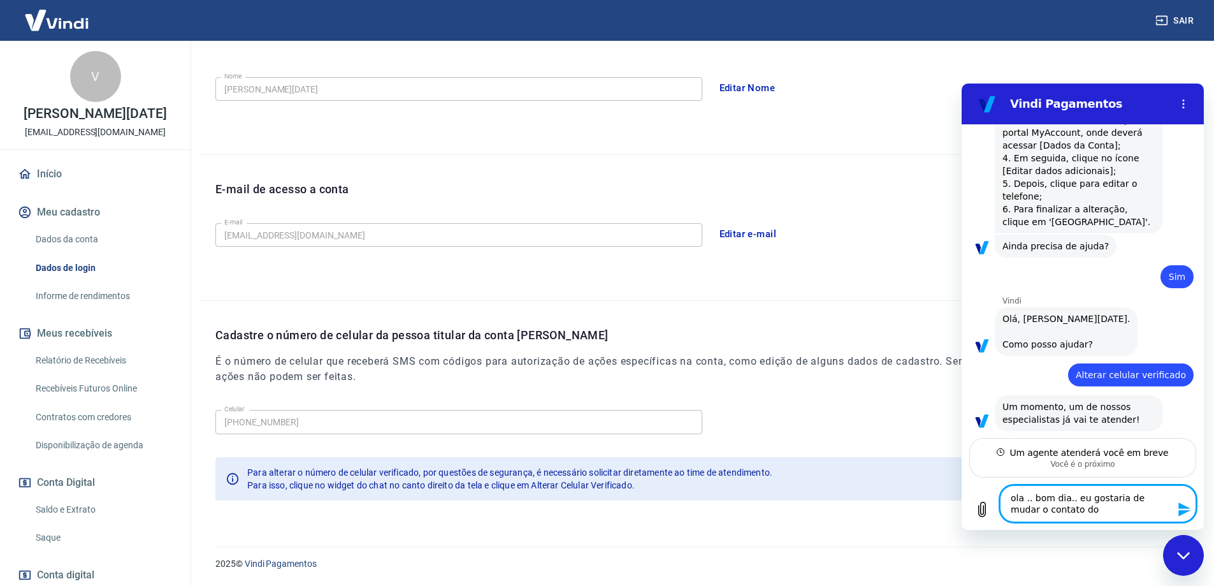
type textarea "x"
type textarea "ola .. bom dia.. eu gostaria de mudar o contato do t"
type textarea "x"
type textarea "ola .. bom dia.. eu gostaria de mudar o contato do te"
type textarea "x"
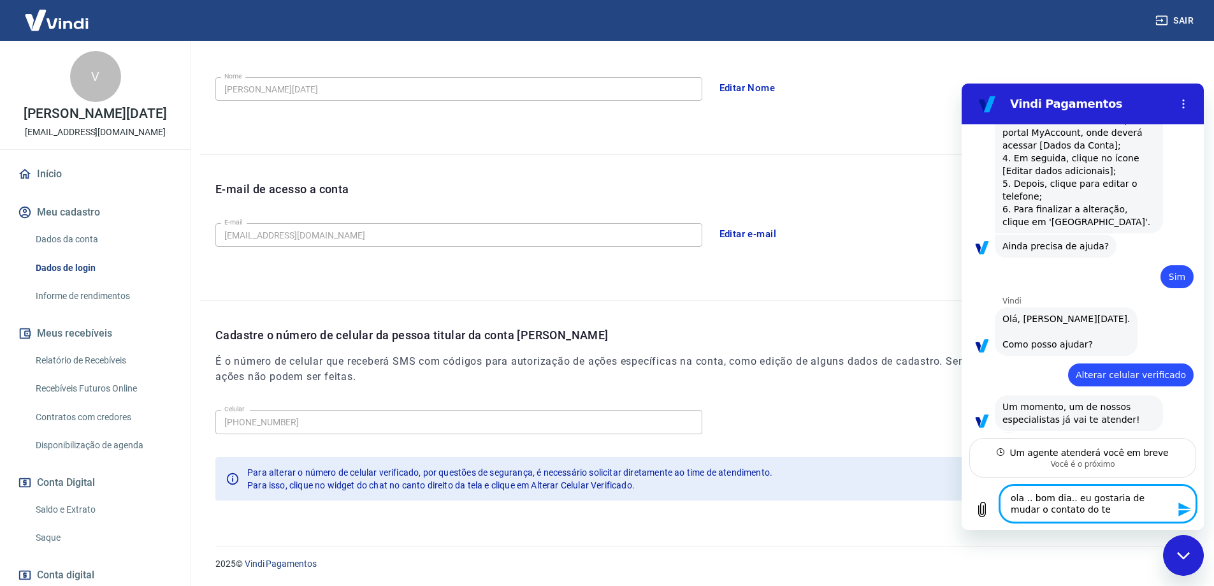
type textarea "ola .. bom dia.. eu gostaria de mudar o contato do tel"
type textarea "x"
type textarea "ola .. bom dia.. eu gostaria de mudar o contato do telew"
type textarea "x"
type textarea "ola .. bom dia.. eu gostaria de mudar o contato do tele"
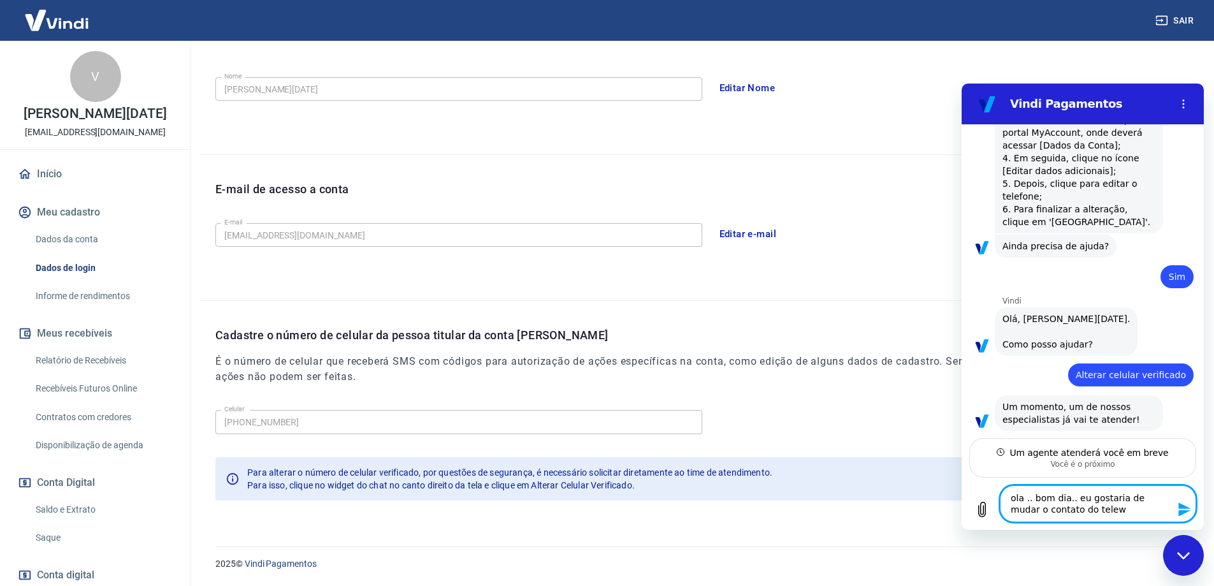
type textarea "x"
type textarea "ola .. bom dia.. eu gostaria de mudar o contato do telef"
type textarea "x"
type textarea "ola .. bom dia.. eu gostaria de mudar o contato do telefo"
type textarea "x"
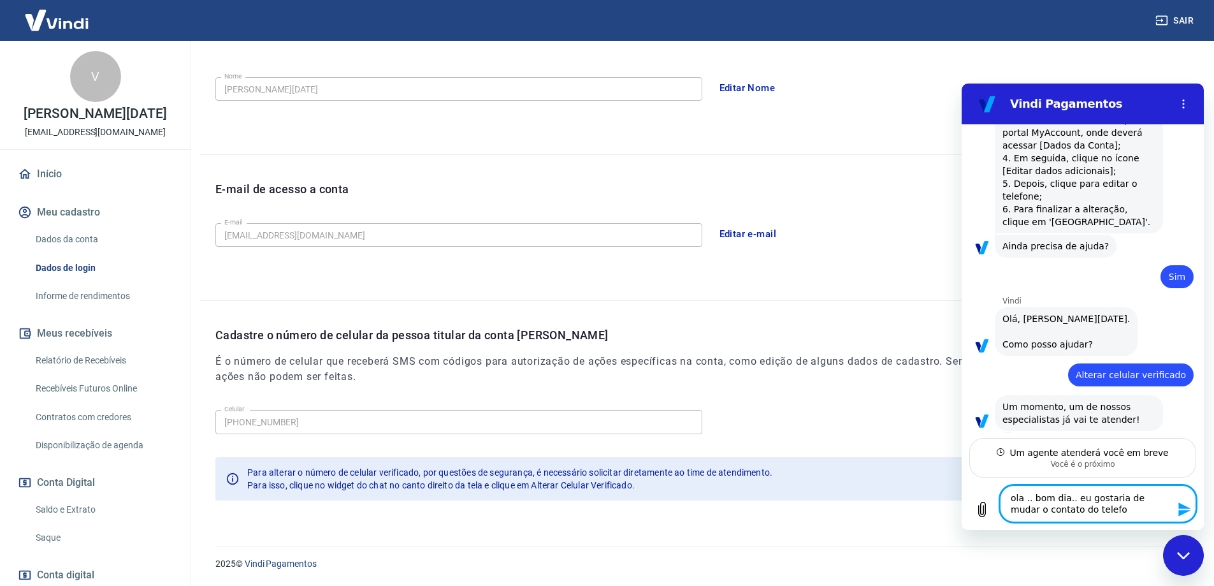
type textarea "ola .. bom dia.. eu gostaria de mudar o contato do telefon"
type textarea "x"
type textarea "ola .. bom dia.. eu gostaria de mudar o contato do telefone"
type textarea "x"
type textarea "ola .. bom dia.. eu gostaria de mudar o contato do telefone,"
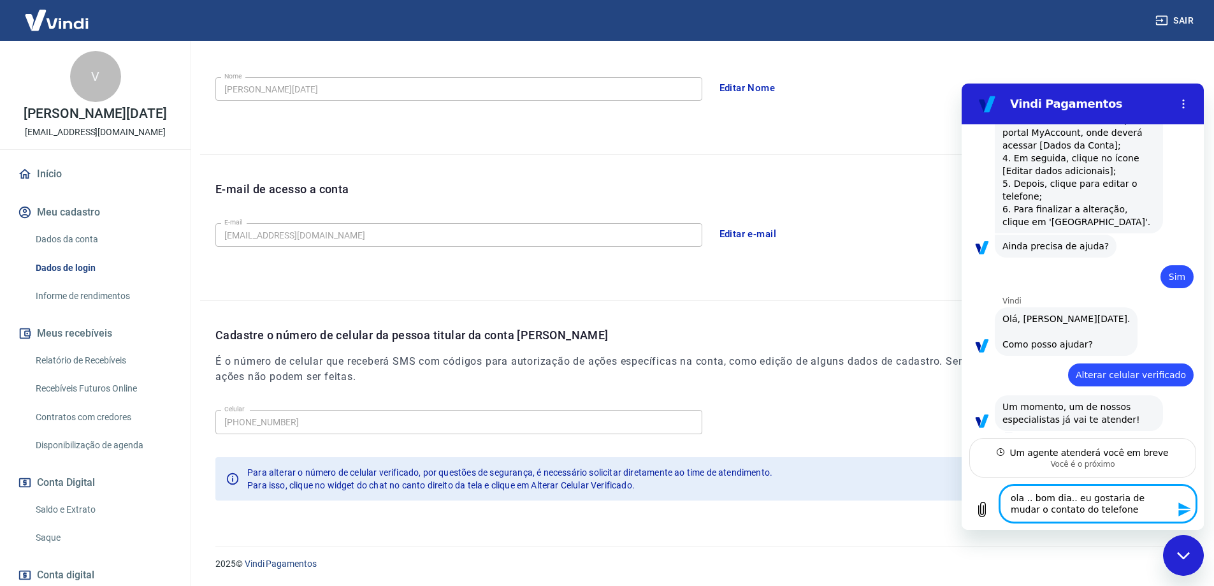
type textarea "x"
type textarea "ola .. bom dia.. eu gostaria de mudar o contato do telefone,"
type textarea "x"
type textarea "ola .. bom dia.. eu gostaria de mudar o contato do telefone, p"
type textarea "x"
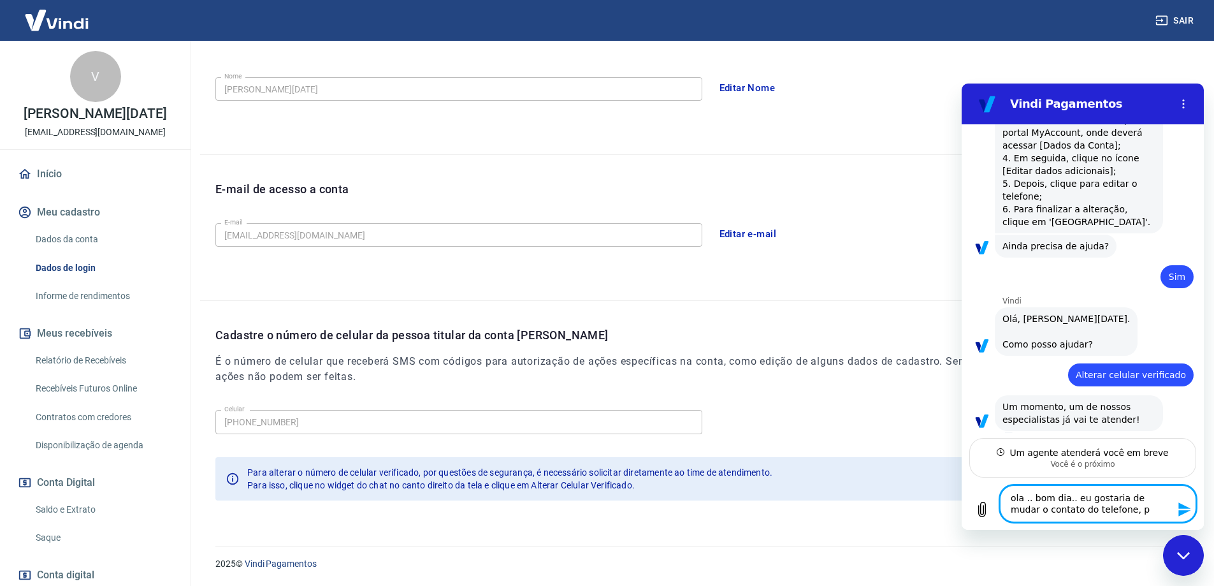
type textarea "ola .. bom dia.. eu gostaria de mudar o contato do telefone,"
type textarea "x"
type textarea "ola .. bom dia.. eu gostaria de mudar o contato do telefone,"
type textarea "x"
type textarea "ola .. bom dia.. eu gostaria de mudar o contato do telefo"
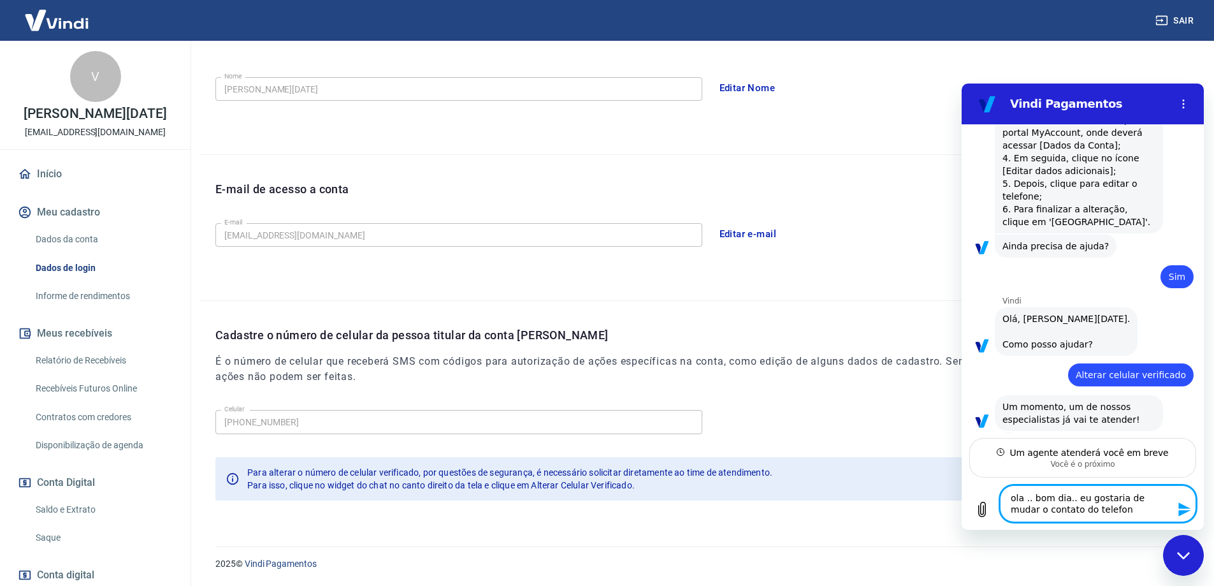
type textarea "x"
type textarea "ola .. bom dia.. eu gostaria de mudar o contato do telef"
type textarea "x"
type textarea "ola .. bom dia.. eu gostaria de mudar o contato do tele"
type textarea "x"
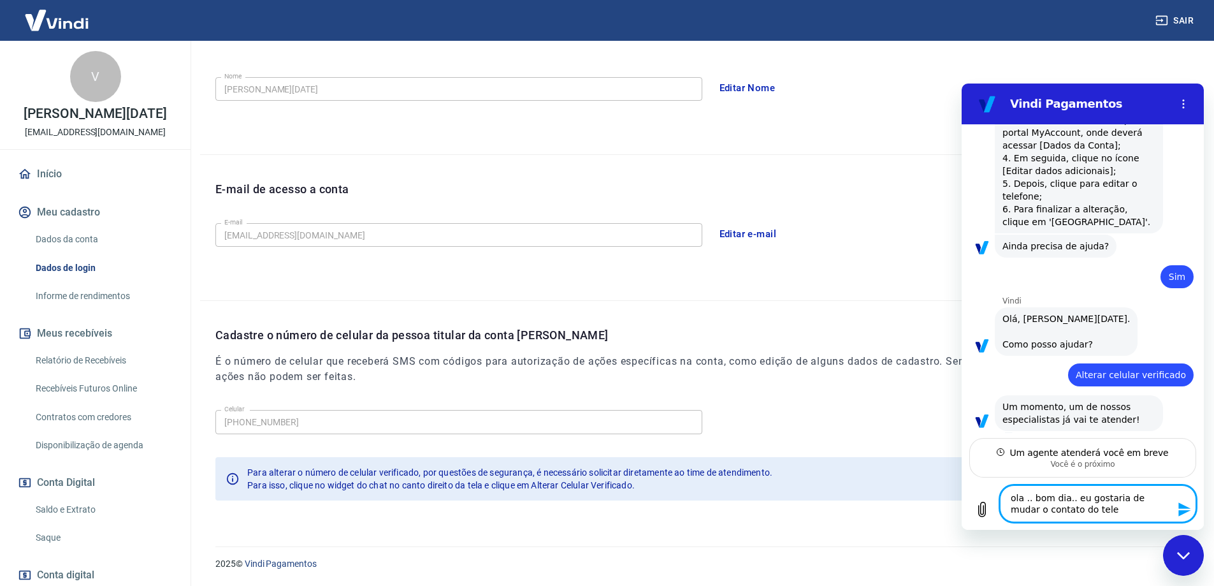
type textarea "ola .. bom dia.. eu gostaria de mudar o contato do tel"
type textarea "x"
type textarea "ola .. bom dia.. eu gostaria de mudar o contato do te"
type textarea "x"
type textarea "ola .. bom dia.. eu gostaria de mudar o contato do t"
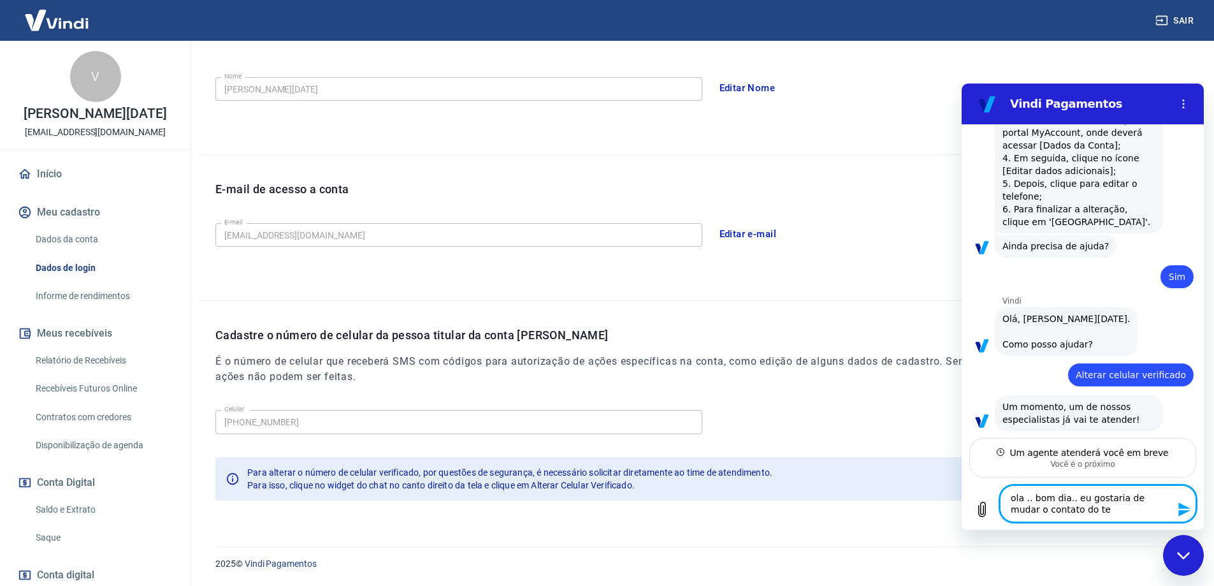
type textarea "x"
type textarea "ola .. bom dia.. eu gostaria de mudar o contato do"
type textarea "x"
type textarea "ola .. bom dia.. eu gostaria de mudar o contato do"
type textarea "x"
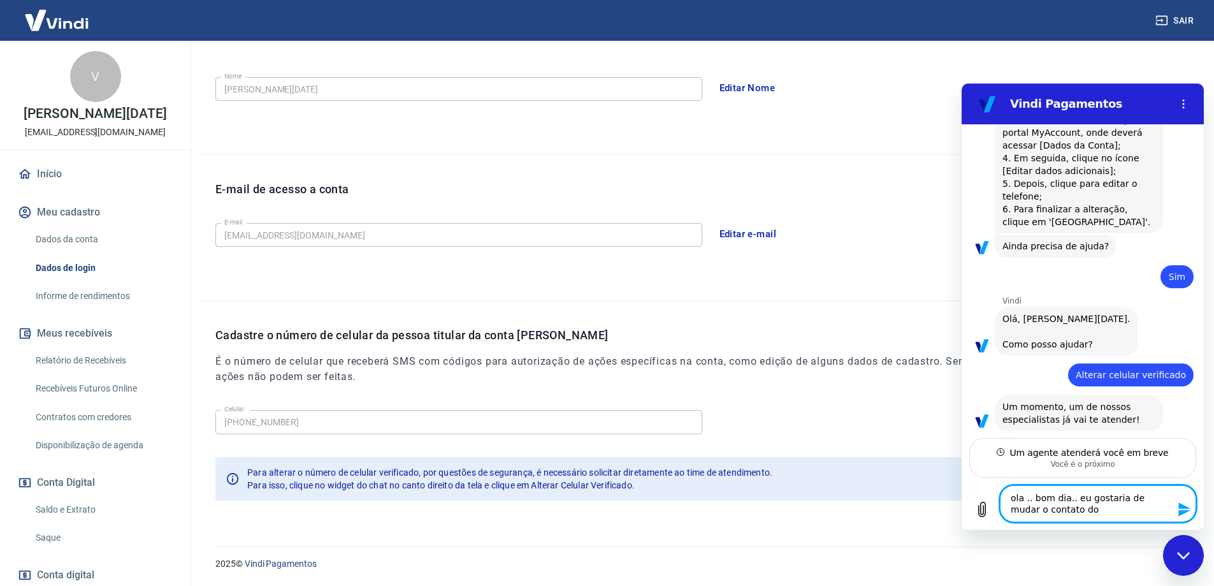
type textarea "ola .. bom dia.. eu gostaria de mudar o contato d"
type textarea "x"
type textarea "ola .. bom dia.. eu gostaria de mudar o contato"
type textarea "x"
type textarea "ola .. bom dia.. eu gostaria de mudar o contato"
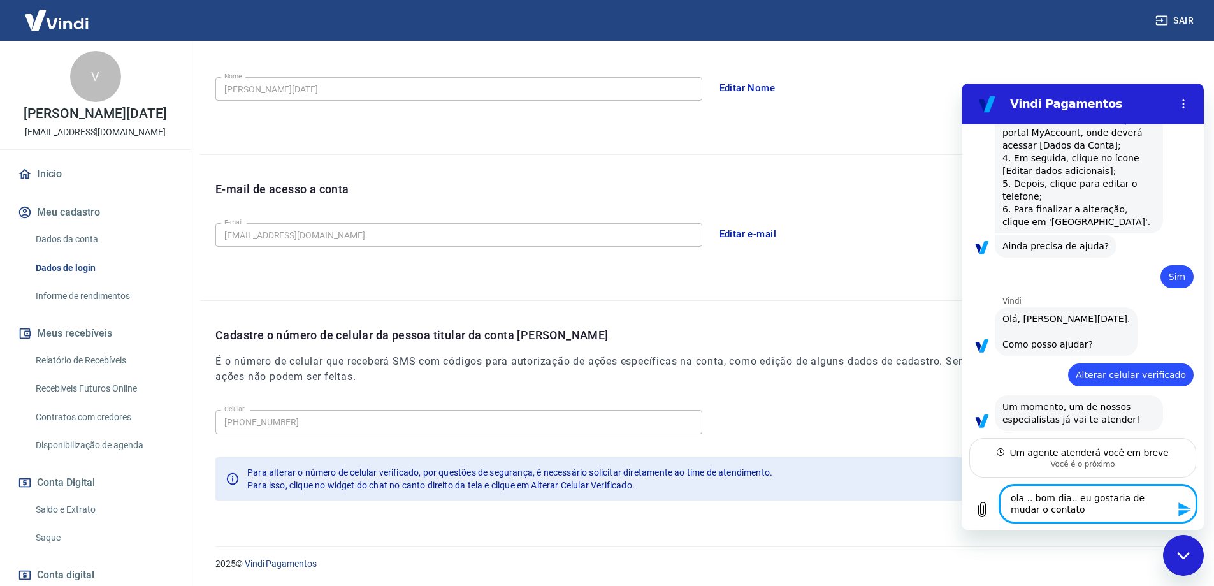
type textarea "x"
type textarea "ola .. bom dia.. eu gostaria de mudar o contat"
type textarea "x"
type textarea "ola .. bom dia.. eu gostaria de mudar o conta"
type textarea "x"
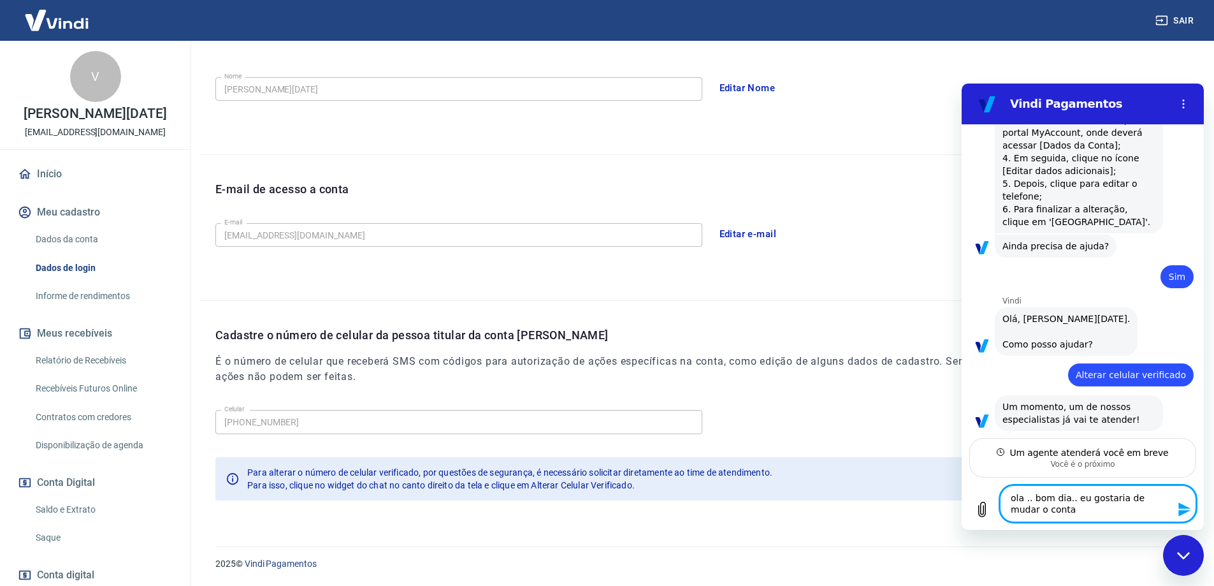
type textarea "ola .. bom dia.. eu gostaria de mudar o cont"
type textarea "x"
type textarea "ola .. bom dia.. eu gostaria de mudar o con"
type textarea "x"
type textarea "ola .. bom dia.. eu gostaria de mudar o co"
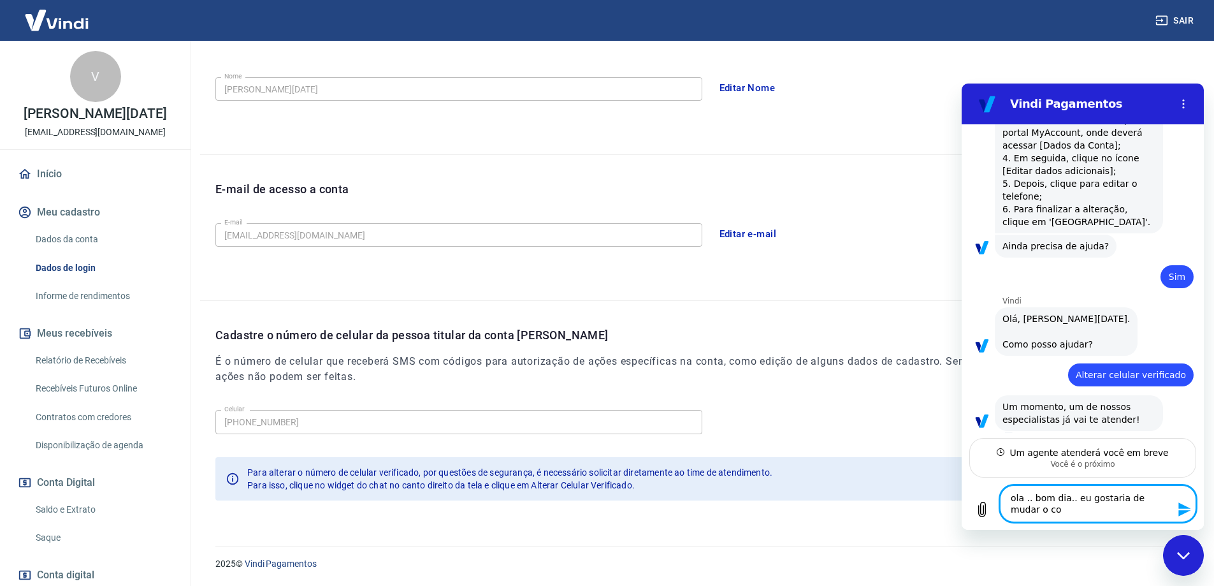
type textarea "x"
type textarea "ola .. bom dia.. eu gostaria de mudar o c"
type textarea "x"
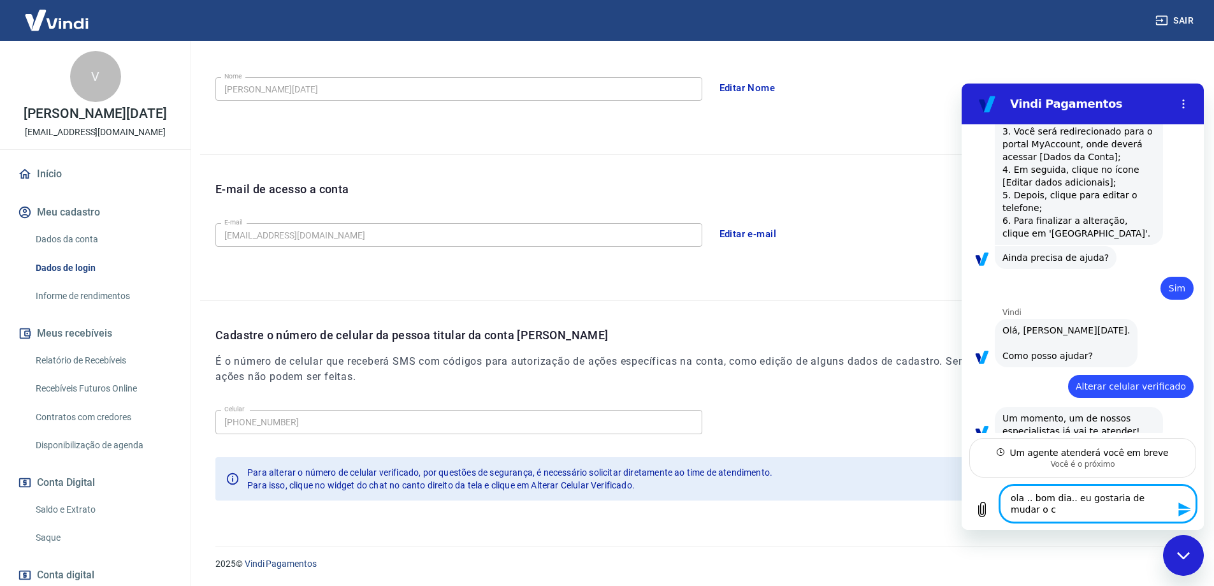
type textarea "ola .. bom dia.. eu gostaria de mudar o"
type textarea "x"
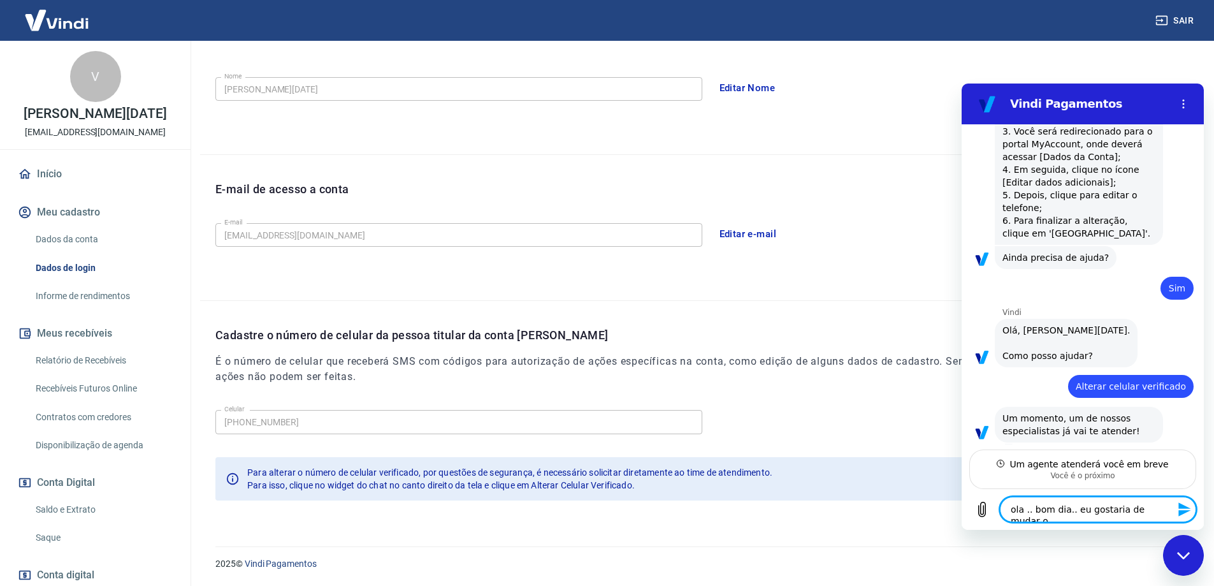
type textarea "ola .. bom dia.. eu gostaria de mudar o n"
type textarea "x"
type textarea "ola .. bom dia.. eu gostaria de mudar o nu"
type textarea "x"
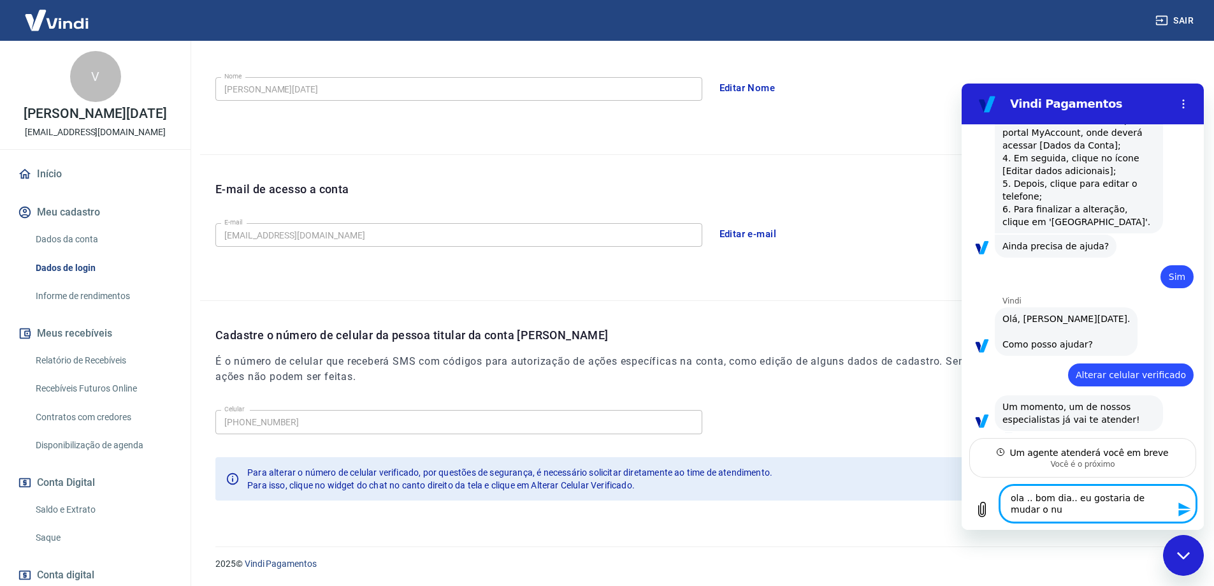
type textarea "ola .. bom dia.. eu gostaria de mudar o nur"
type textarea "x"
type textarea "ola .. bom dia.. eu gostaria de mudar o nu"
type textarea "x"
type textarea "ola .. bom dia.. eu gostaria de mudar o nue"
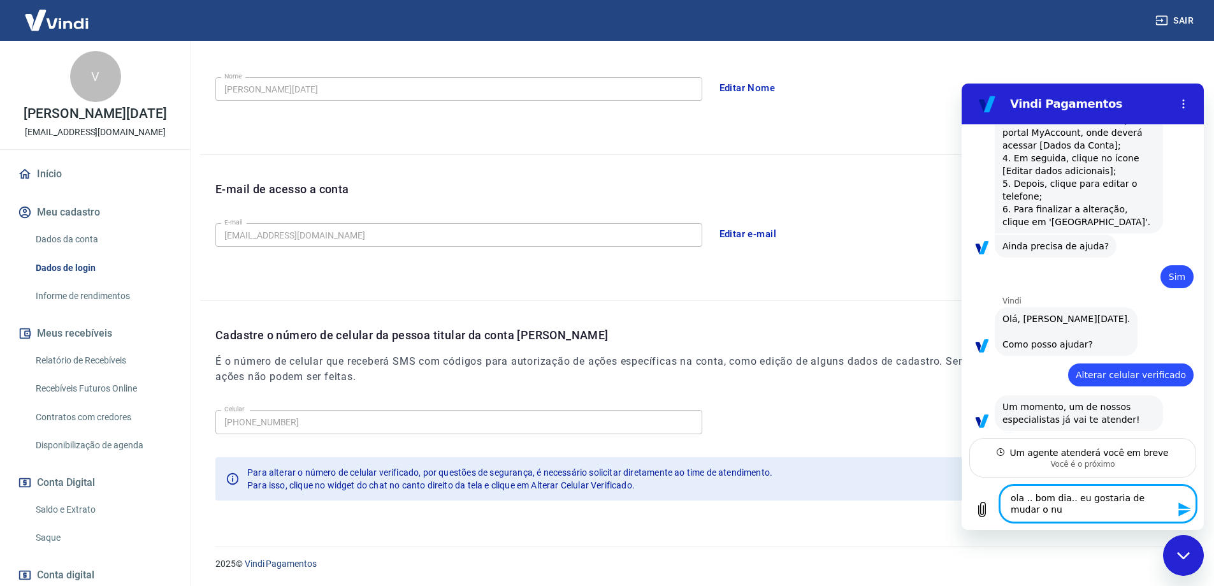
type textarea "x"
type textarea "ola .. bom dia.. eu gostaria de mudar o nuer"
type textarea "x"
type textarea "ola .. bom dia.. eu gostaria de mudar o nuero"
click at [1144, 512] on textarea "ola .. bom dia.. eu gostaria de mudar o numero do telefone cadastrado na" at bounding box center [1098, 503] width 196 height 37
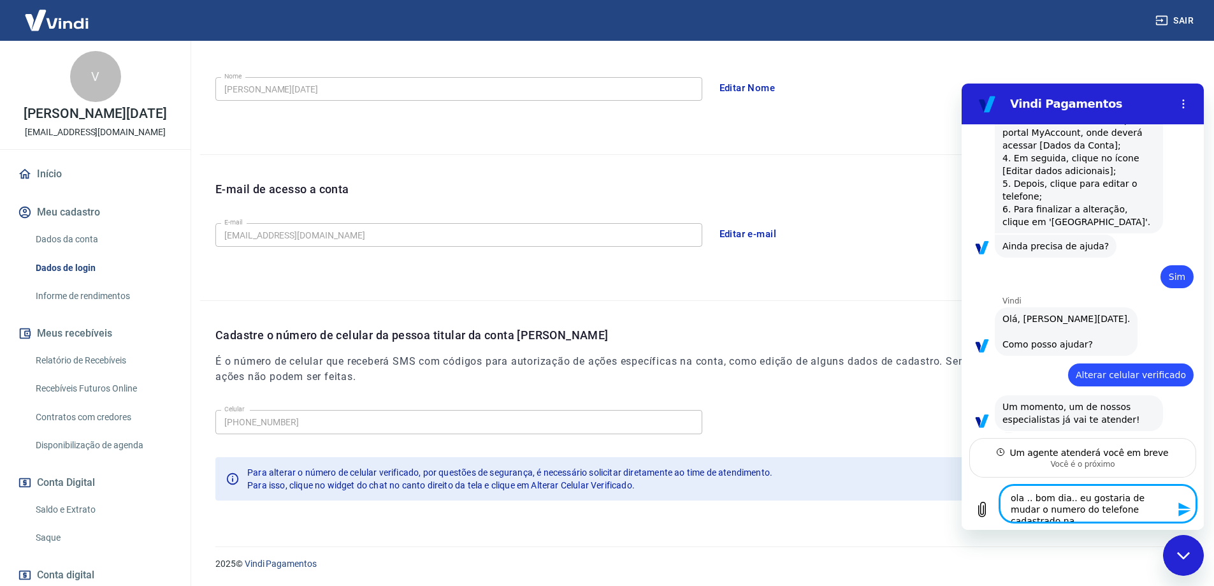
click at [1152, 510] on textarea "ola .. bom dia.. eu gostaria de mudar o numero do telefone cadastrado na" at bounding box center [1098, 503] width 196 height 37
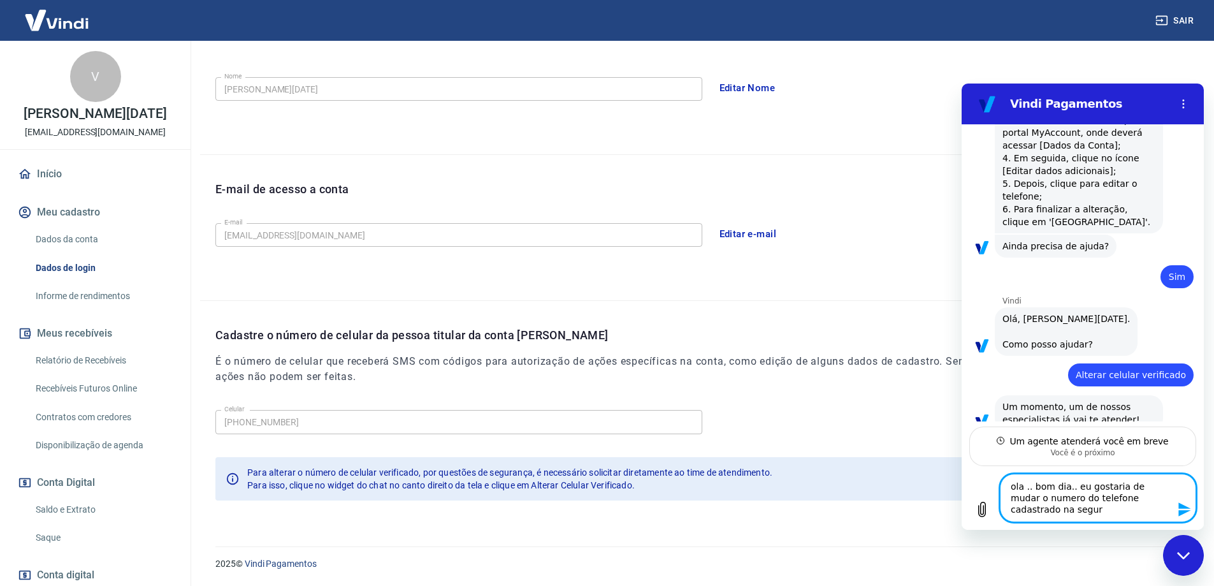
scroll to position [393, 0]
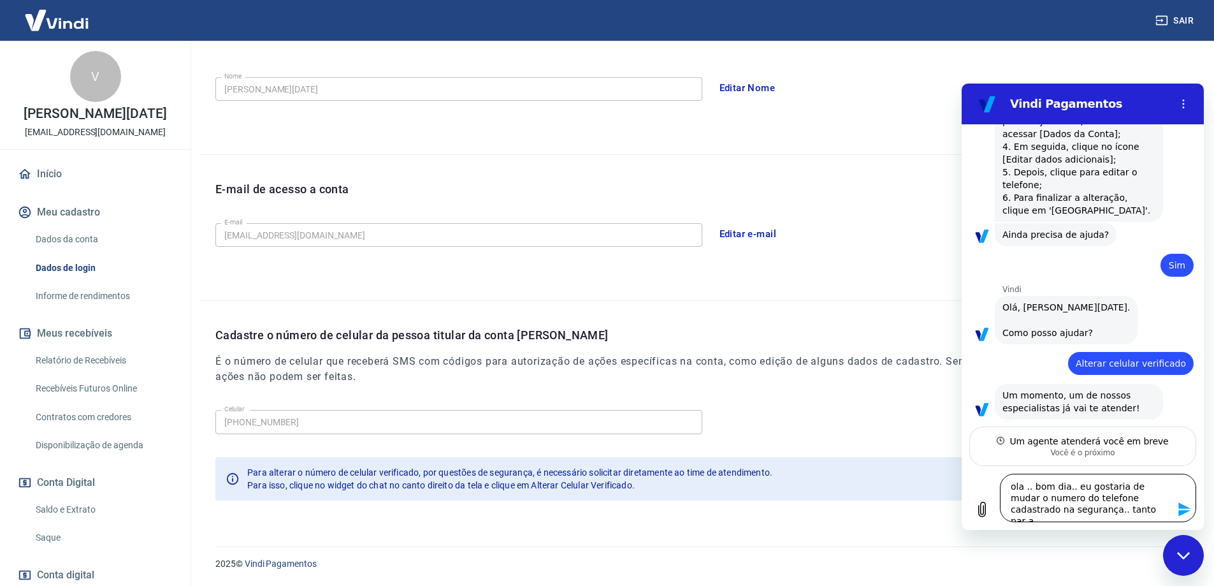
click at [1152, 510] on textarea "ola .. bom dia.. eu gostaria de mudar o numero do telefone cadastrado na segura…" at bounding box center [1098, 498] width 196 height 48
click at [1133, 509] on textarea "ola .. bom dia.. eu gostaria de mudar o numero do telefone cadastrado na segura…" at bounding box center [1098, 498] width 196 height 48
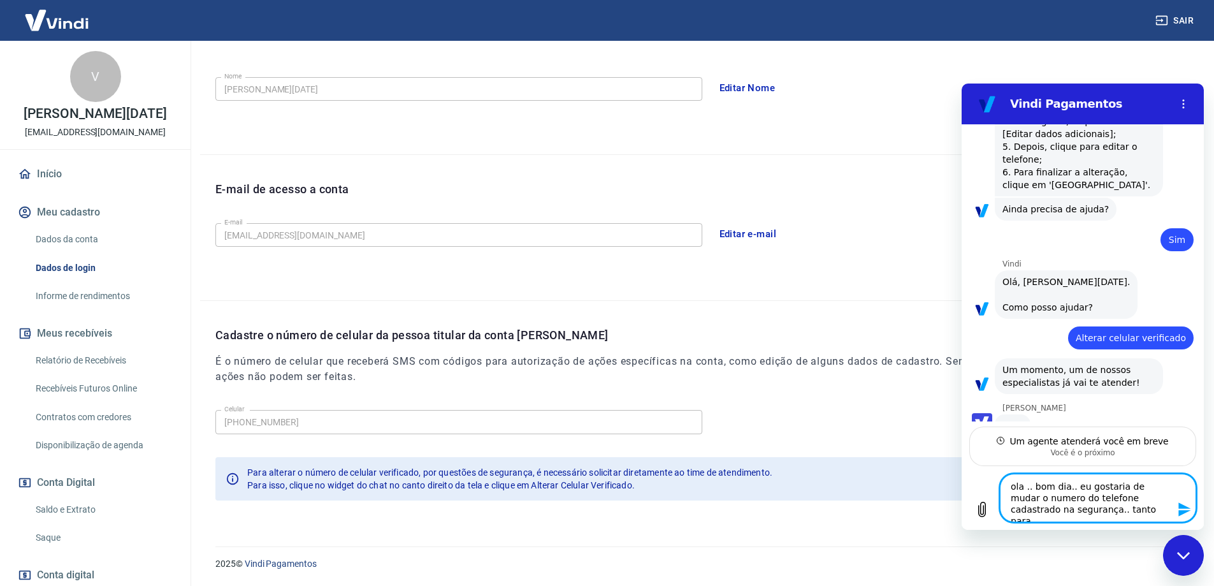
scroll to position [418, 0]
drag, startPoint x: 1058, startPoint y: 506, endPoint x: 1096, endPoint y: 506, distance: 38.2
click at [1096, 506] on textarea "ola .. bom dia.. eu gostaria de mudar o numero do telefone cadastrado na segura…" at bounding box center [1098, 498] width 196 height 48
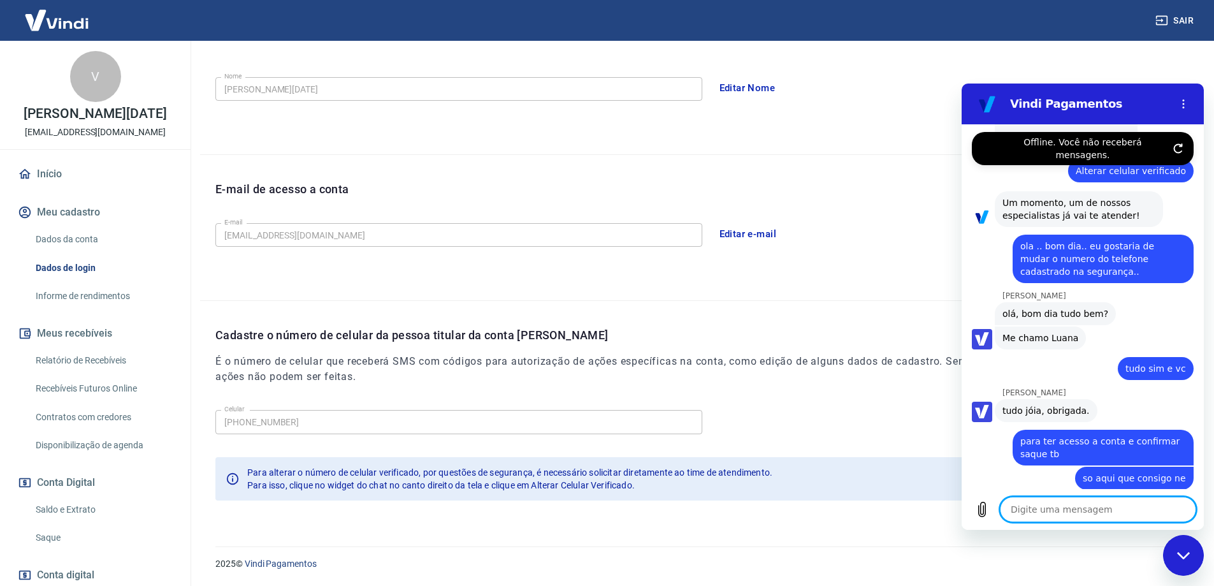
scroll to position [588, 0]
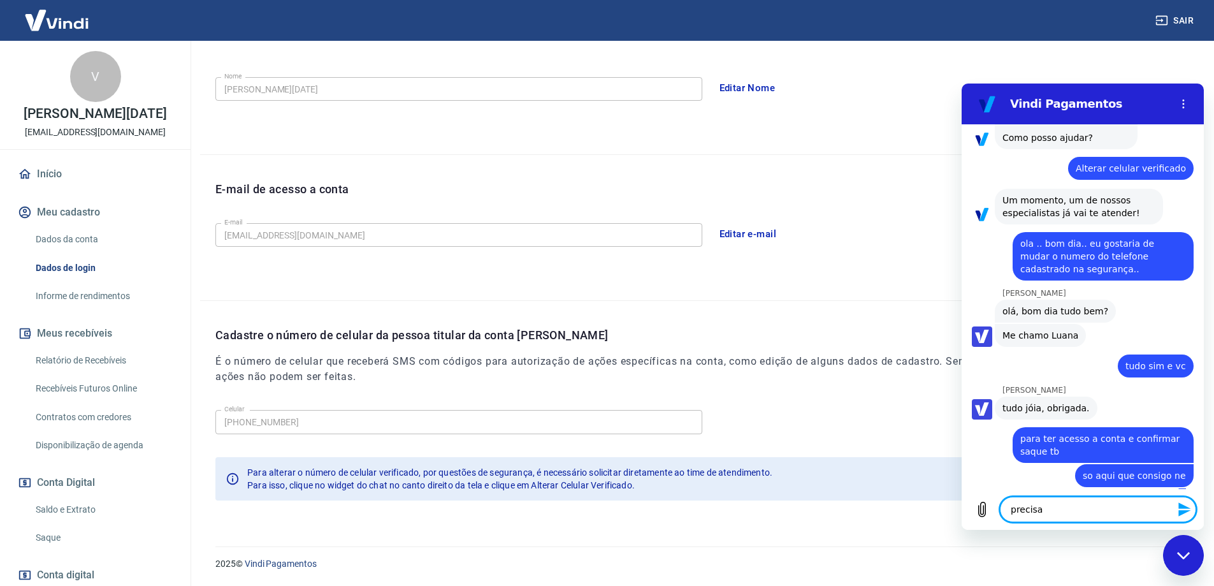
drag, startPoint x: 1044, startPoint y: 516, endPoint x: 994, endPoint y: 516, distance: 49.7
click at [994, 516] on div "Digite uma mensagem precisa x" at bounding box center [1083, 509] width 242 height 41
click at [1046, 503] on textarea "precisa" at bounding box center [1098, 509] width 196 height 25
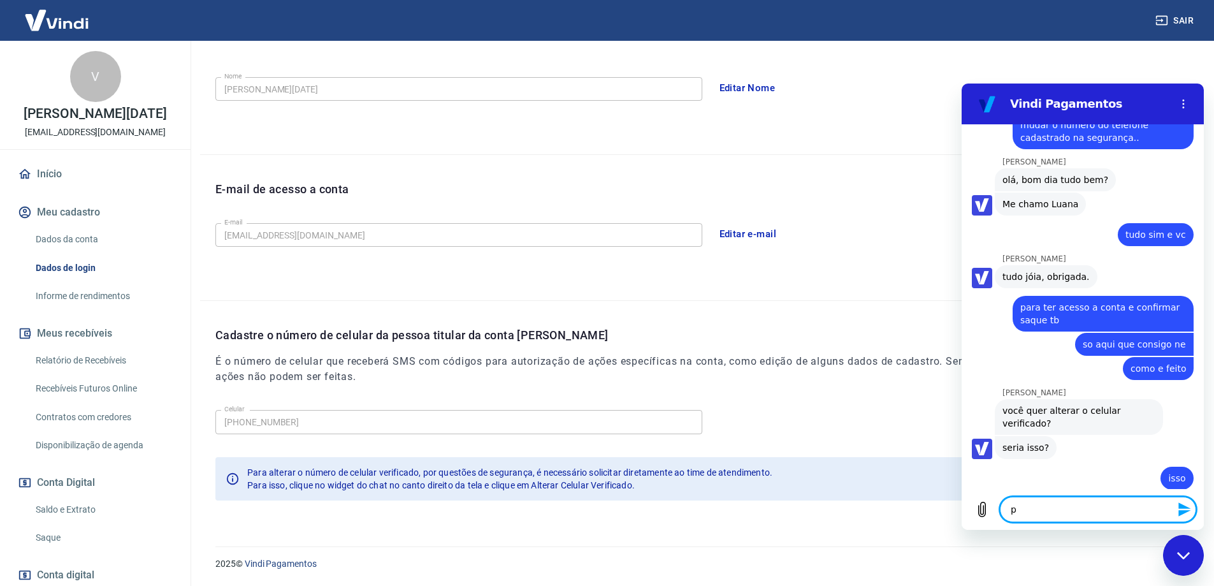
scroll to position [722, 0]
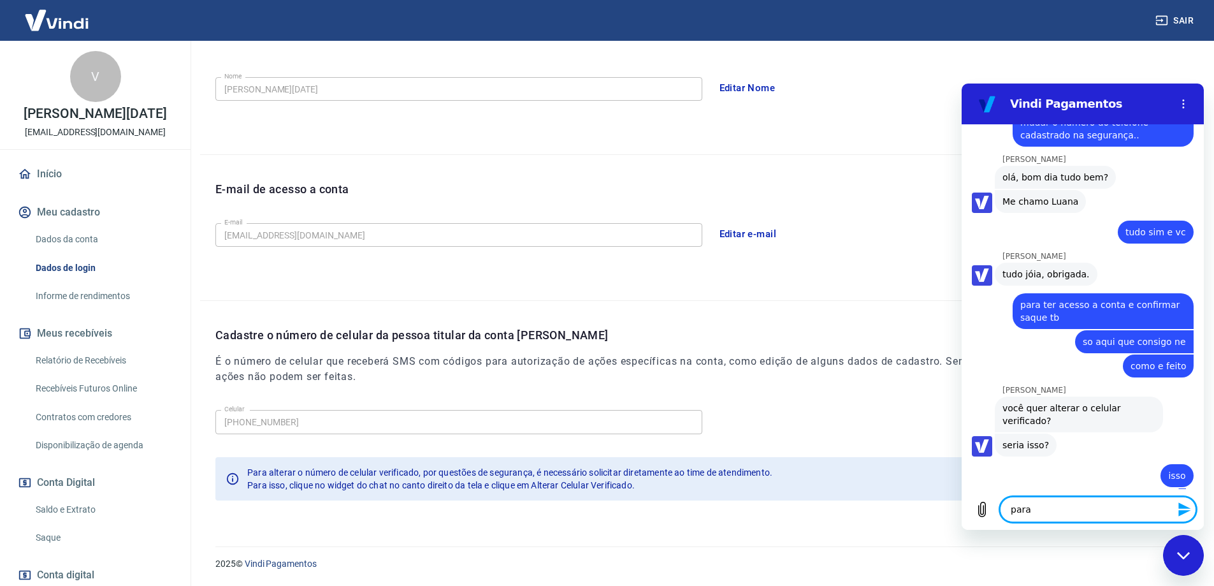
click at [1046, 512] on textarea "para" at bounding box center [1098, 509] width 196 height 25
click at [1065, 508] on textarea "para entrar" at bounding box center [1098, 509] width 196 height 25
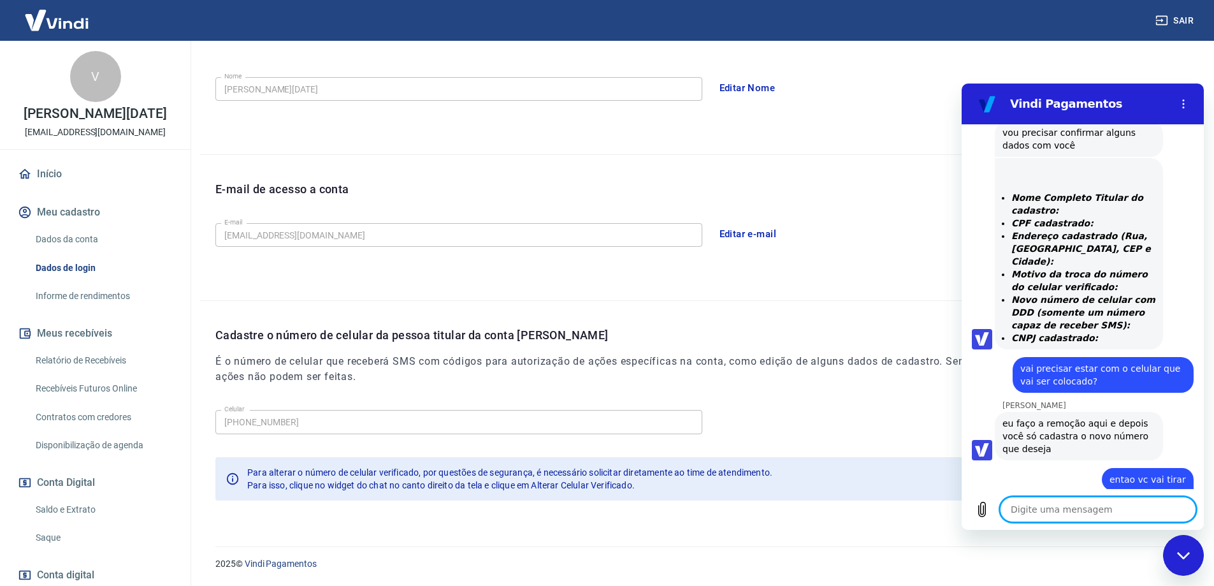
scroll to position [1147, 0]
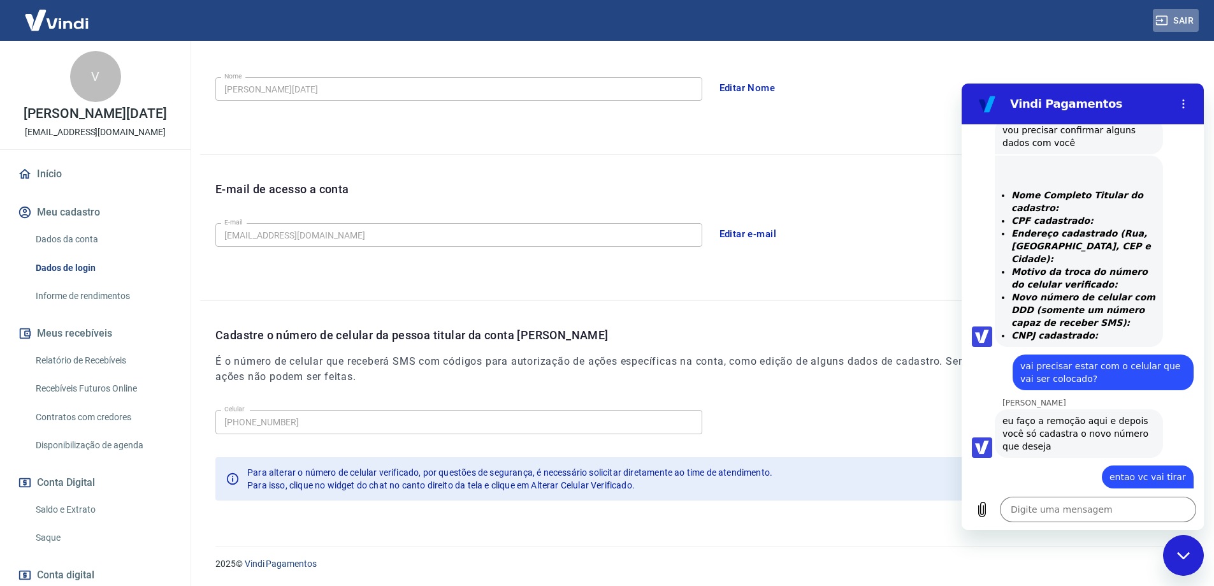
click at [1177, 24] on button "Sair" at bounding box center [1176, 21] width 46 height 24
